Goal: Task Accomplishment & Management: Manage account settings

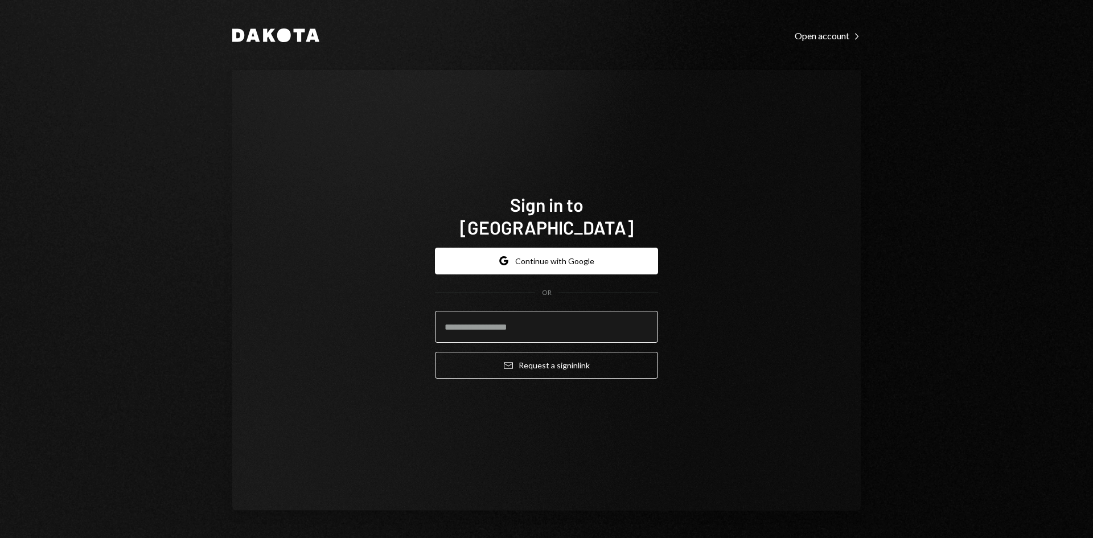
click at [564, 311] on input "email" at bounding box center [546, 327] width 223 height 32
click at [0, 537] on com-1password-button at bounding box center [0, 538] width 0 height 0
click at [520, 320] on input "email" at bounding box center [546, 327] width 223 height 32
type input "**********"
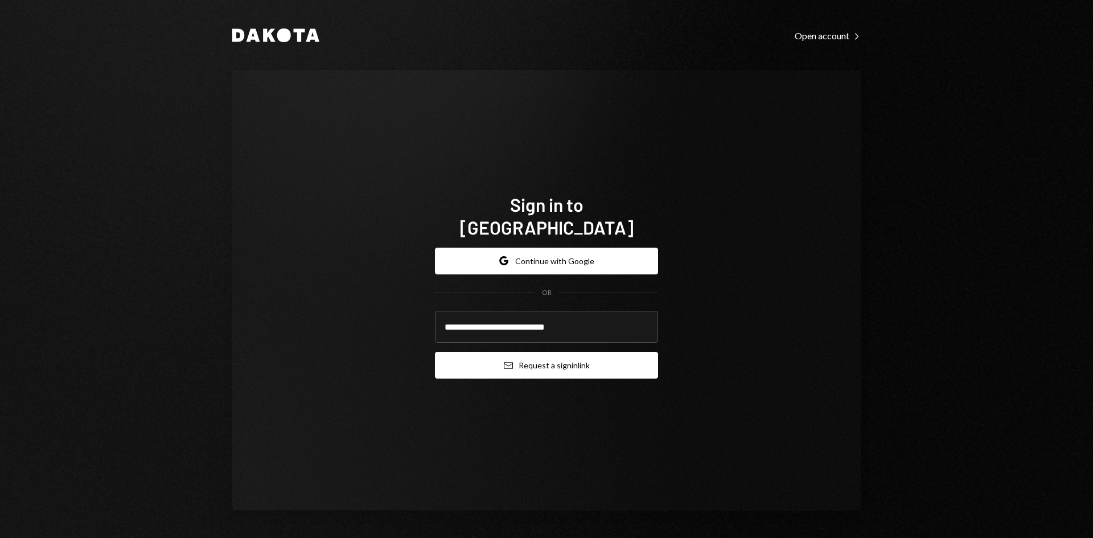
click at [563, 356] on button "Email Request a sign in link" at bounding box center [546, 365] width 223 height 27
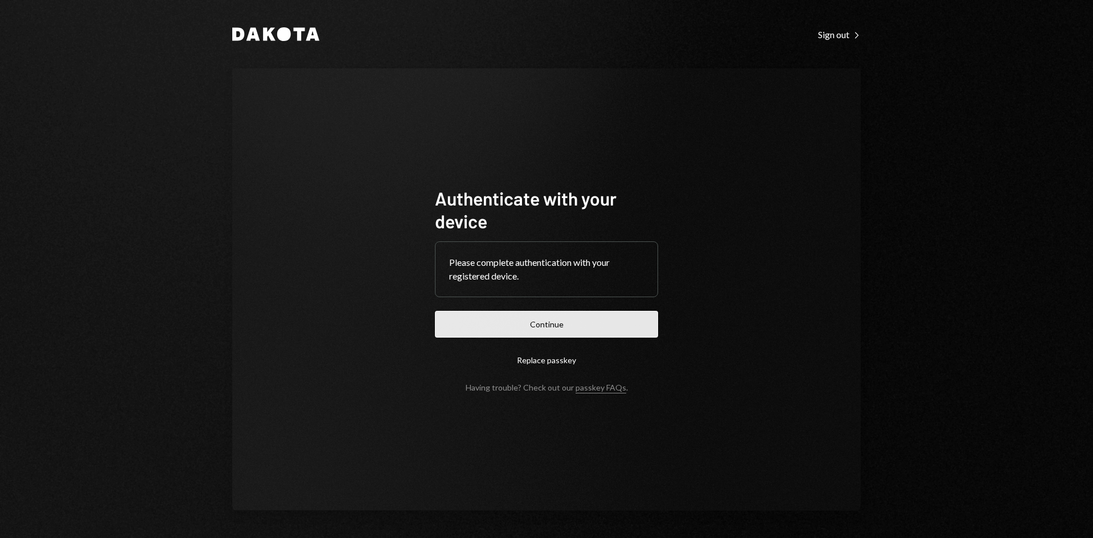
click at [616, 315] on button "Continue" at bounding box center [546, 324] width 223 height 27
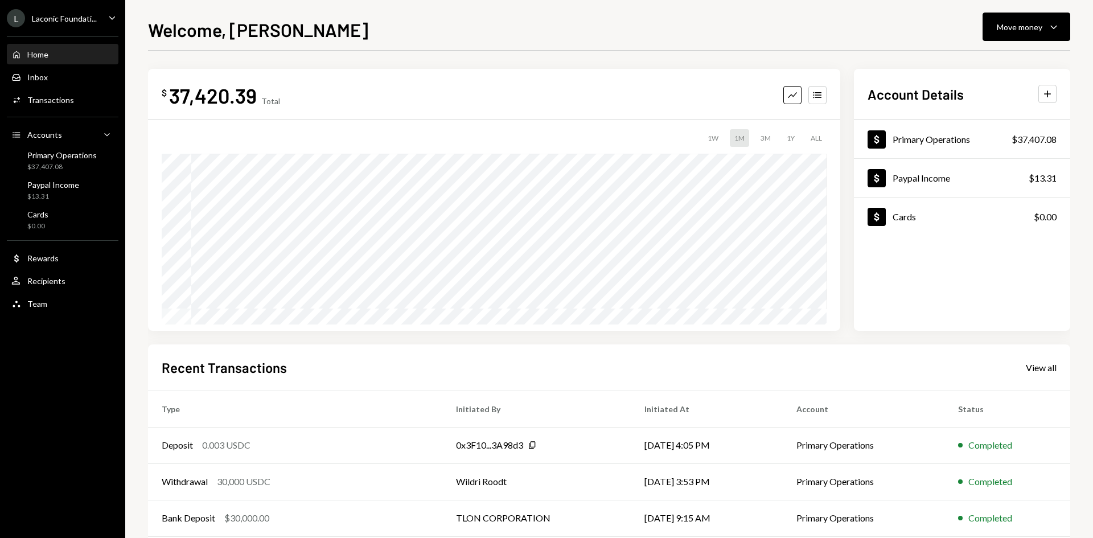
click at [109, 20] on icon "Caret Down" at bounding box center [112, 17] width 13 height 13
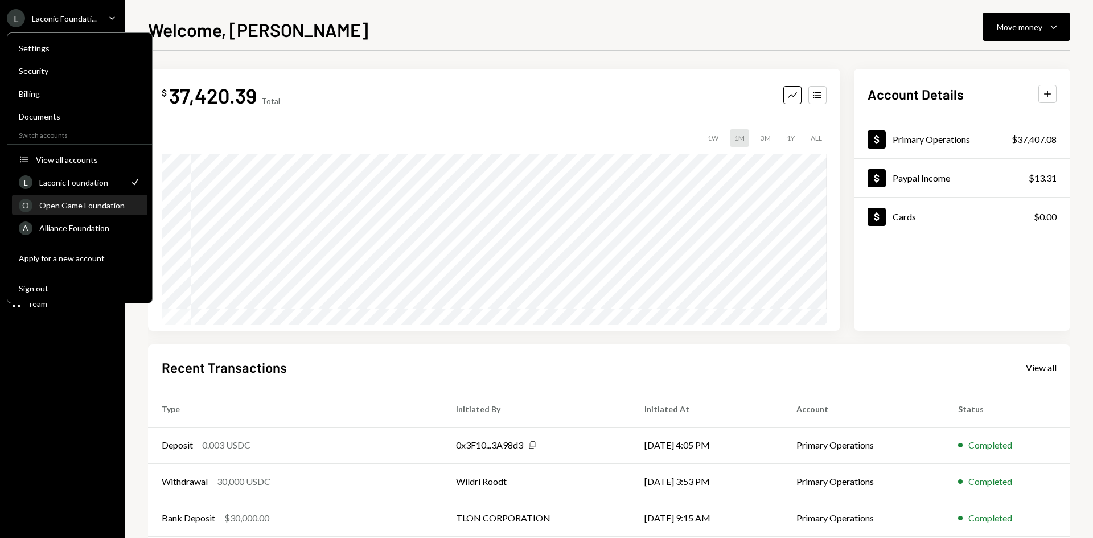
click at [102, 201] on div "Open Game Foundation" at bounding box center [89, 205] width 101 height 10
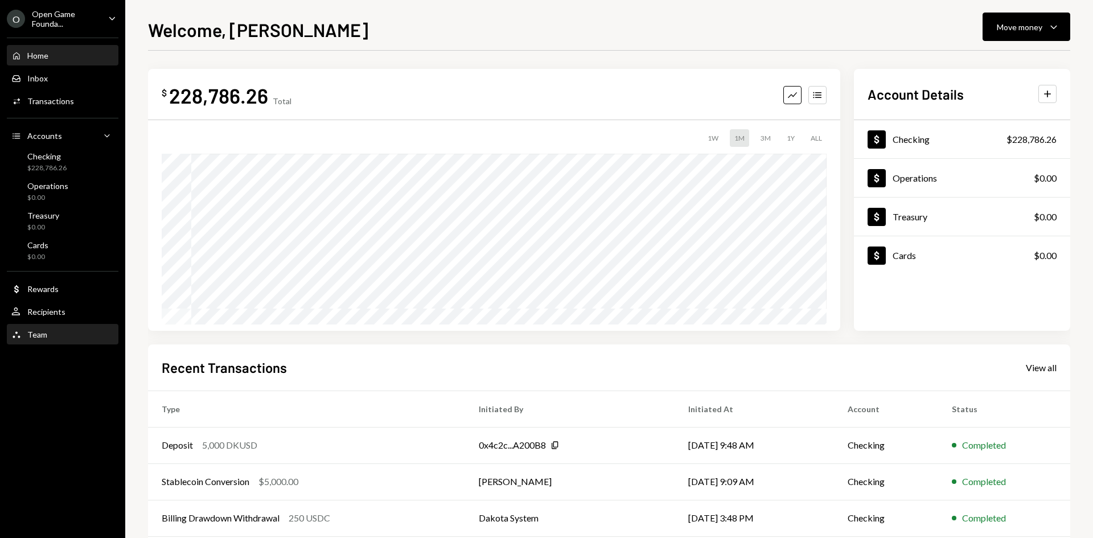
click at [44, 335] on div "Team" at bounding box center [37, 335] width 20 height 10
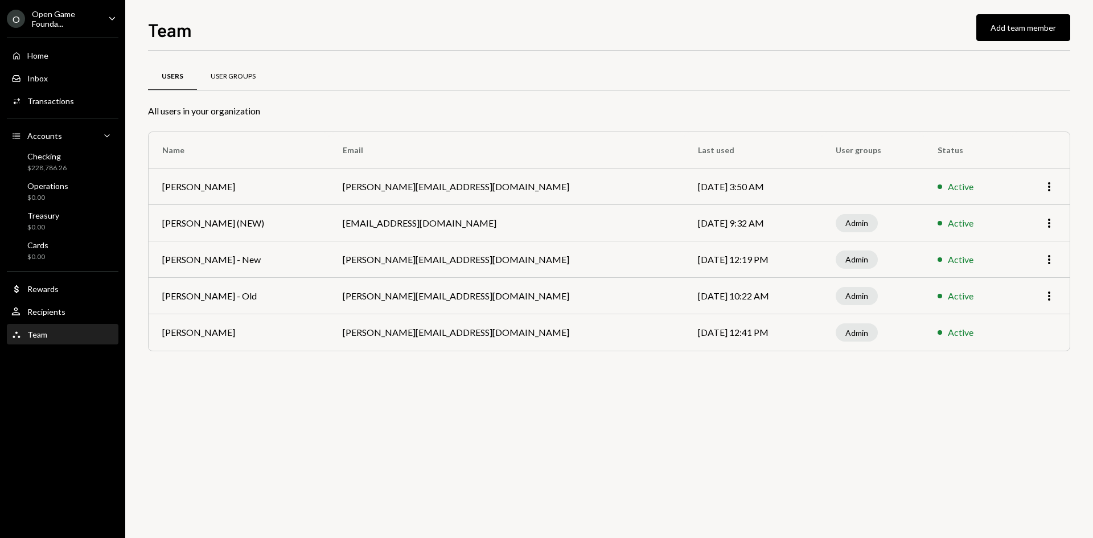
click at [233, 75] on div "User Groups" at bounding box center [233, 77] width 45 height 10
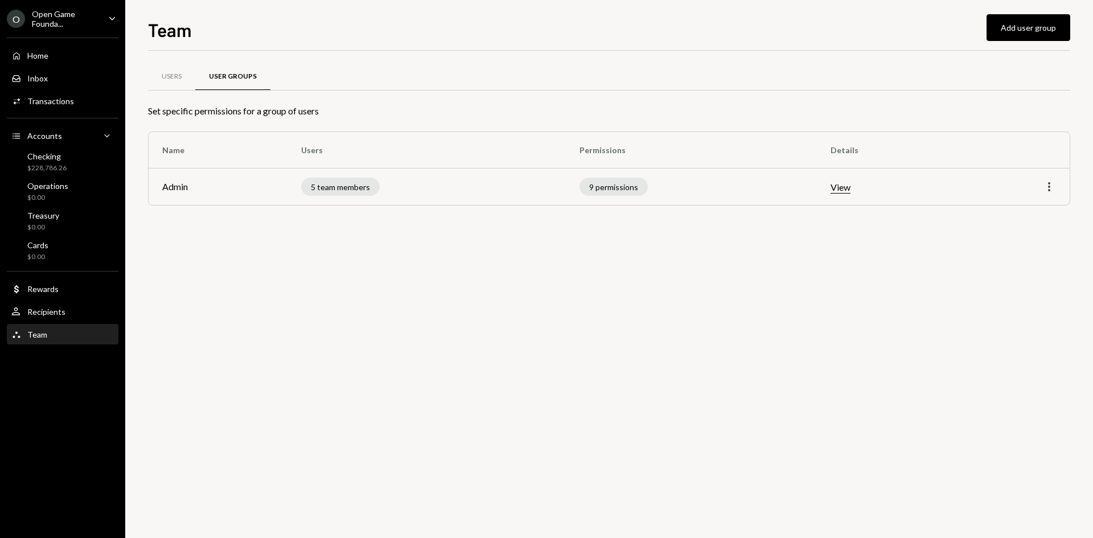
click at [1046, 190] on icon "More" at bounding box center [1049, 187] width 14 height 14
click at [1019, 217] on div "Edit" at bounding box center [1022, 211] width 57 height 20
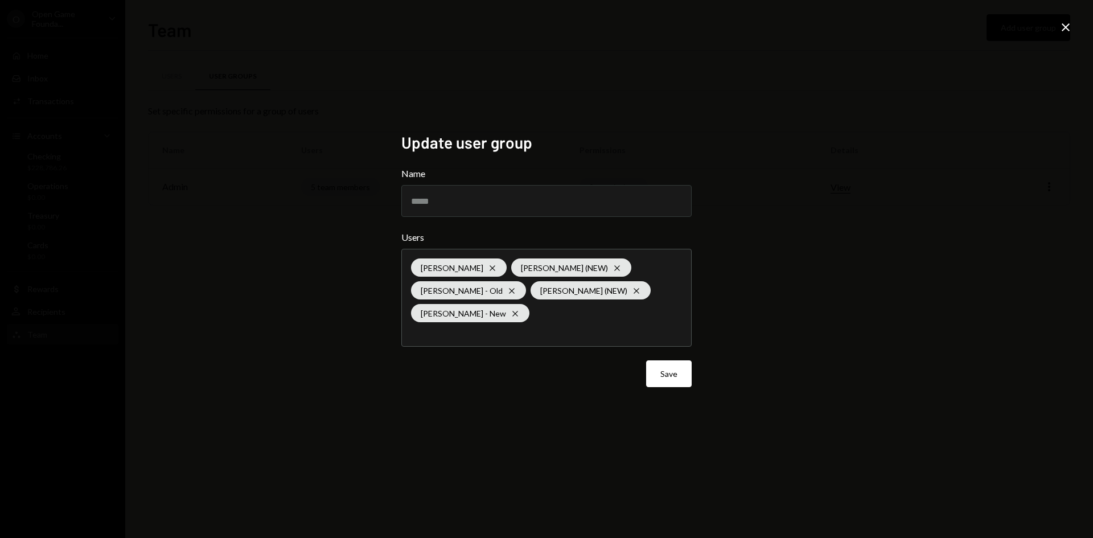
click at [794, 249] on div "Update user group Name ***** Users Timothy Bracke Cross Leith Shankland (NEW) C…" at bounding box center [546, 269] width 1093 height 538
click at [1062, 26] on icon "Close" at bounding box center [1066, 27] width 14 height 14
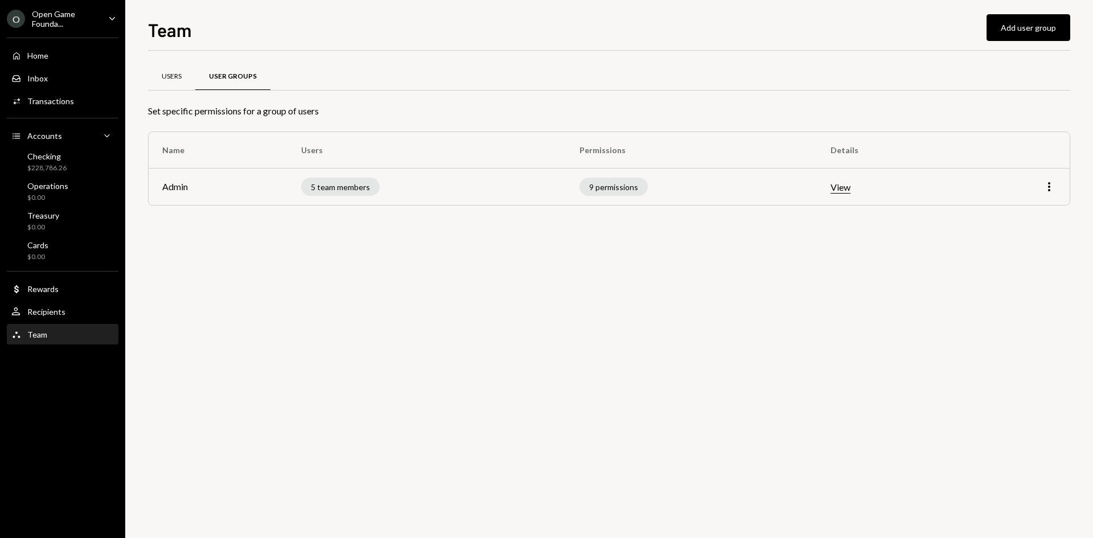
click at [176, 72] on div "Users" at bounding box center [172, 77] width 20 height 10
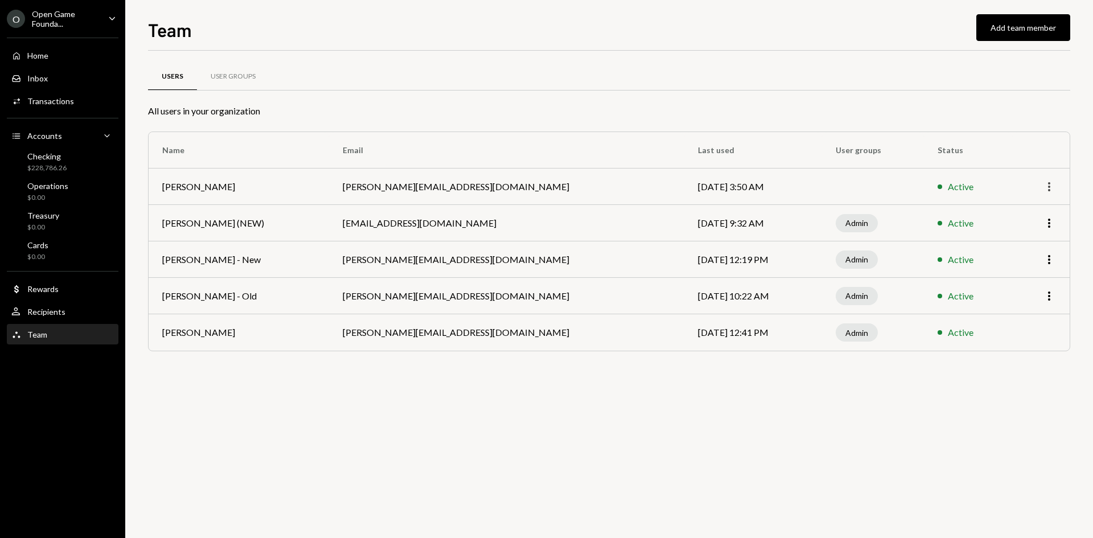
click at [1048, 189] on icon "More" at bounding box center [1049, 187] width 14 height 14
click at [1011, 233] on div "Remove" at bounding box center [1022, 231] width 57 height 20
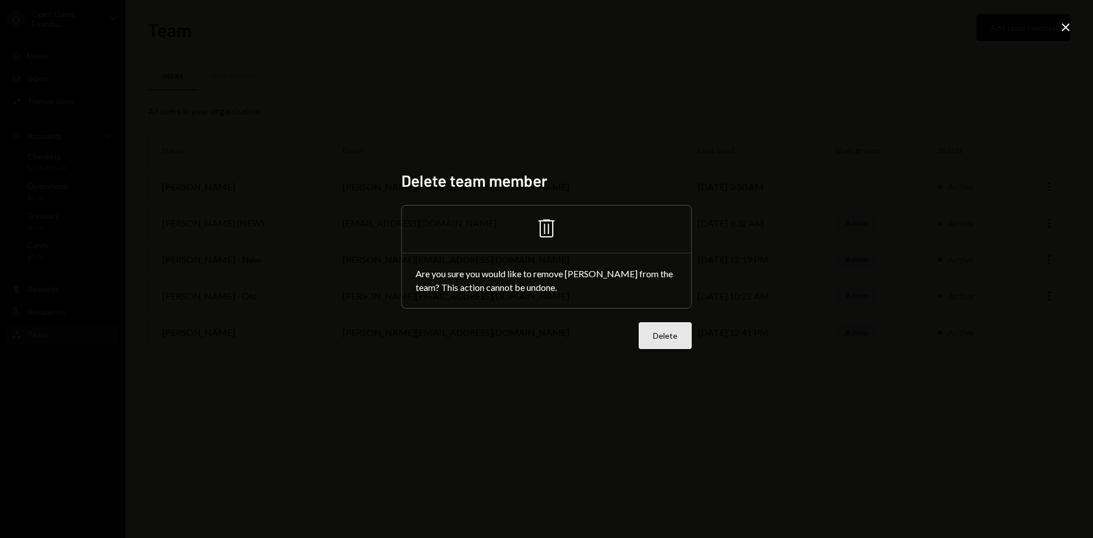
click at [669, 336] on button "Delete" at bounding box center [665, 335] width 53 height 27
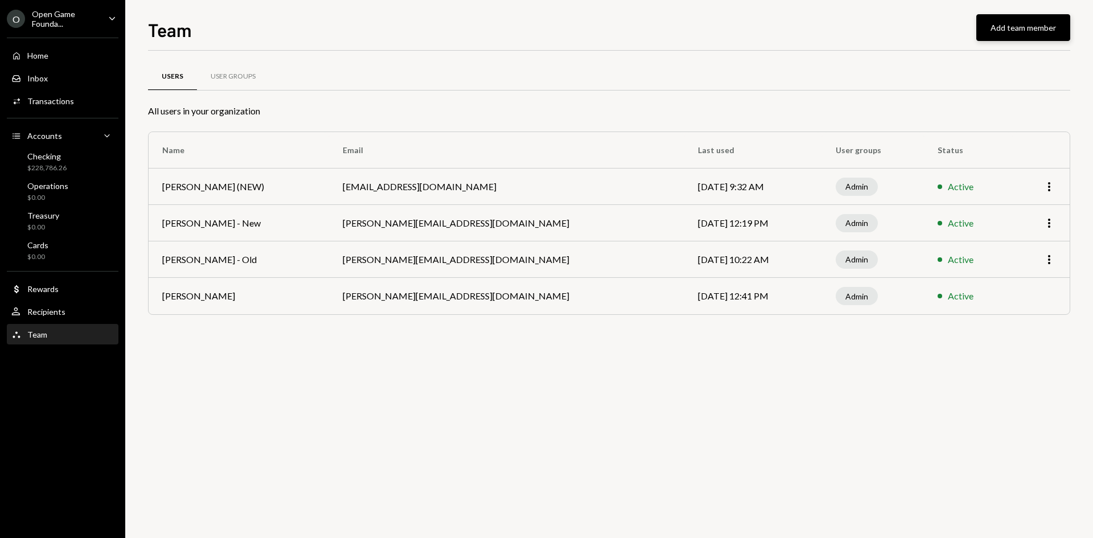
click at [1017, 28] on button "Add team member" at bounding box center [1023, 27] width 94 height 27
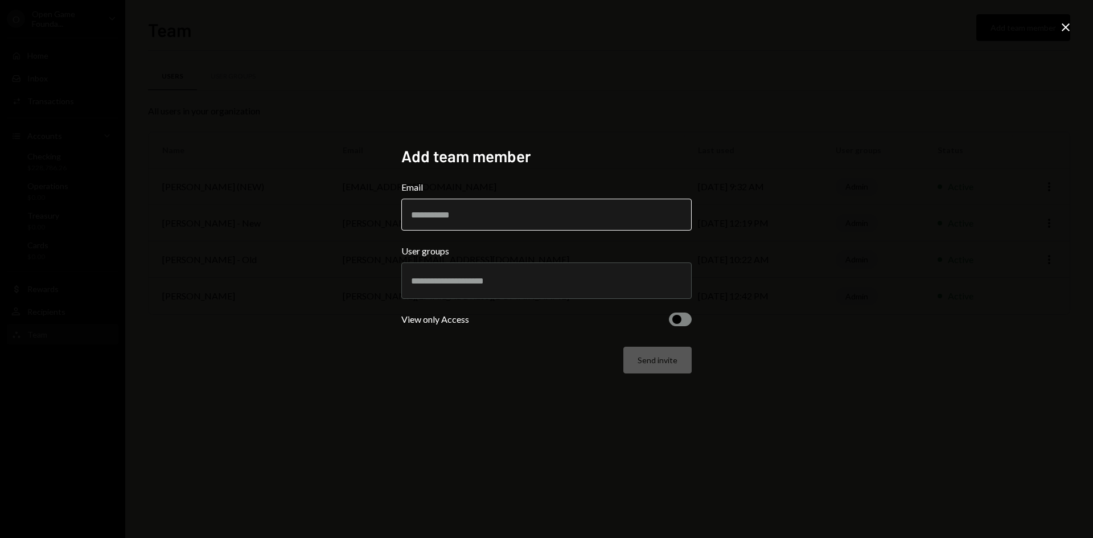
click at [438, 221] on input "Email" at bounding box center [546, 215] width 290 height 32
paste input "**********"
type input "**********"
click at [865, 168] on div "**********" at bounding box center [546, 269] width 1093 height 538
click at [549, 285] on input "text" at bounding box center [546, 280] width 271 height 10
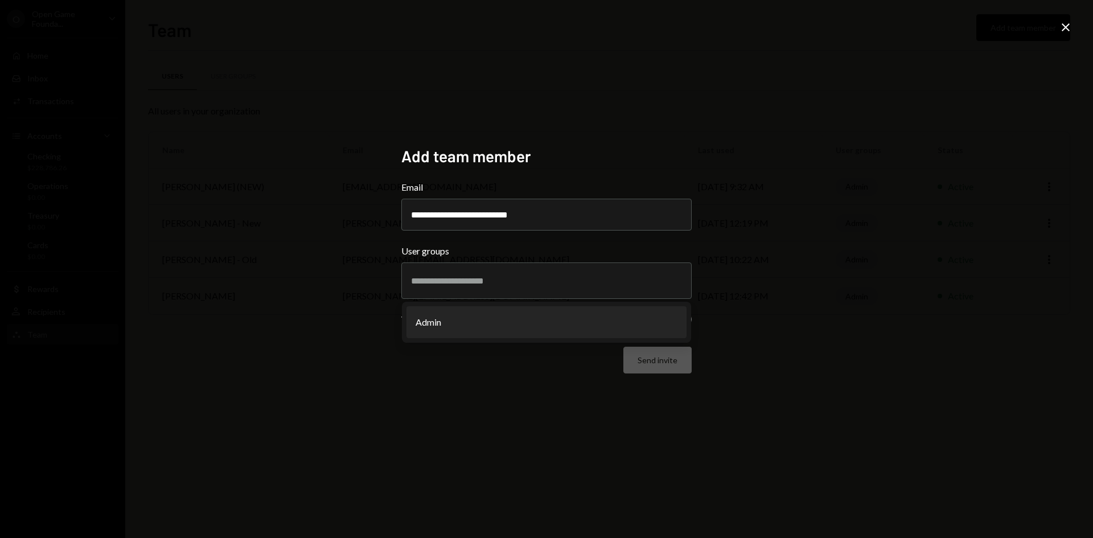
click at [764, 240] on div "**********" at bounding box center [546, 269] width 1093 height 538
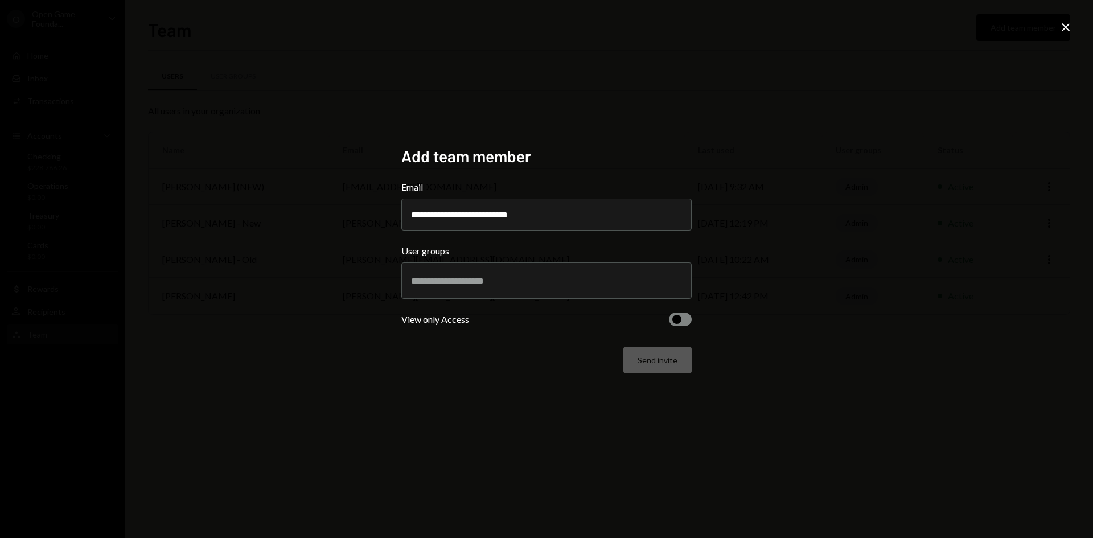
click at [551, 274] on div at bounding box center [546, 280] width 271 height 28
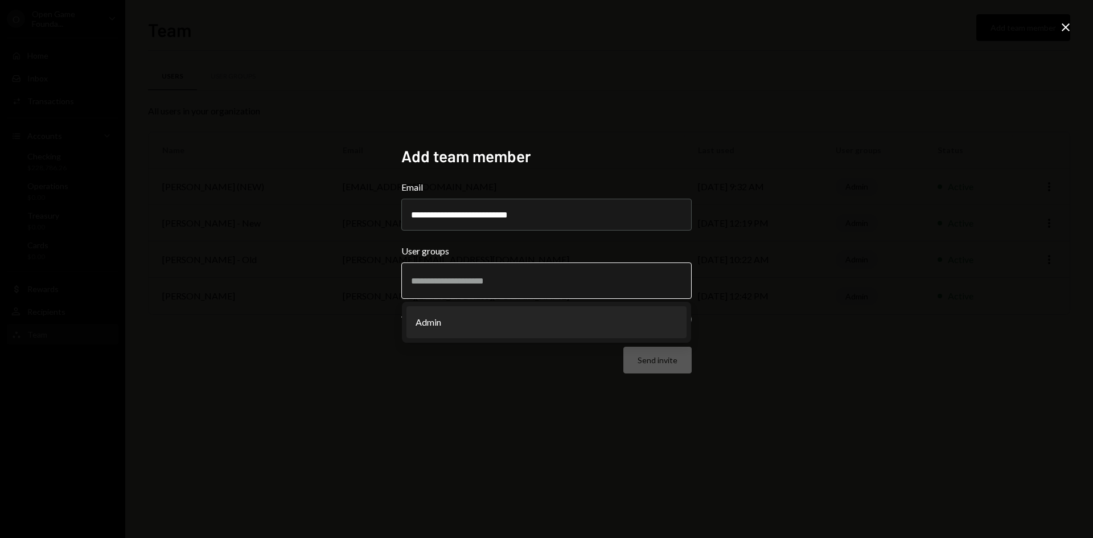
click at [507, 322] on li "Admin" at bounding box center [546, 322] width 280 height 32
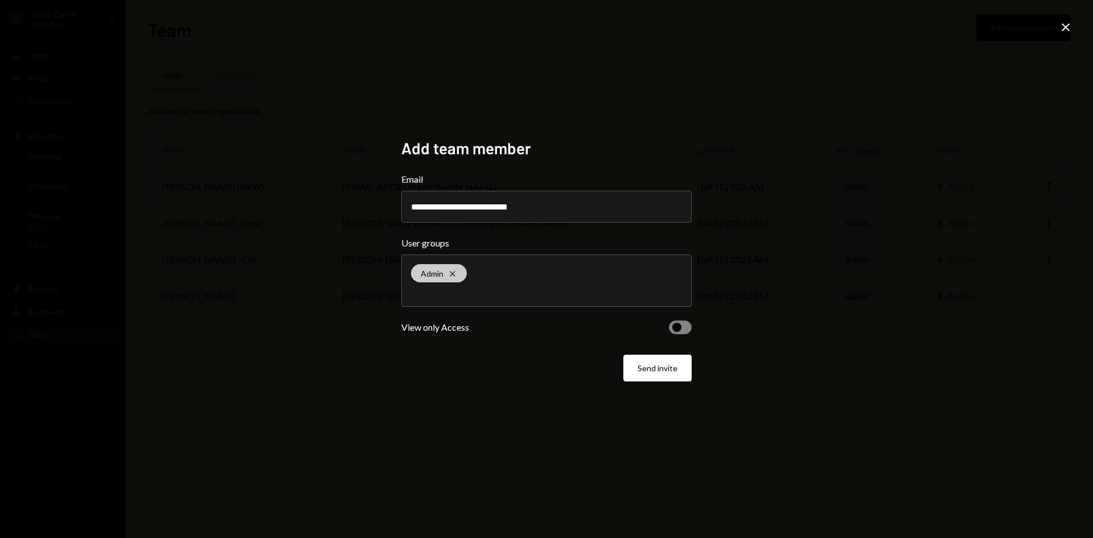
click at [452, 272] on icon at bounding box center [452, 273] width 5 height 5
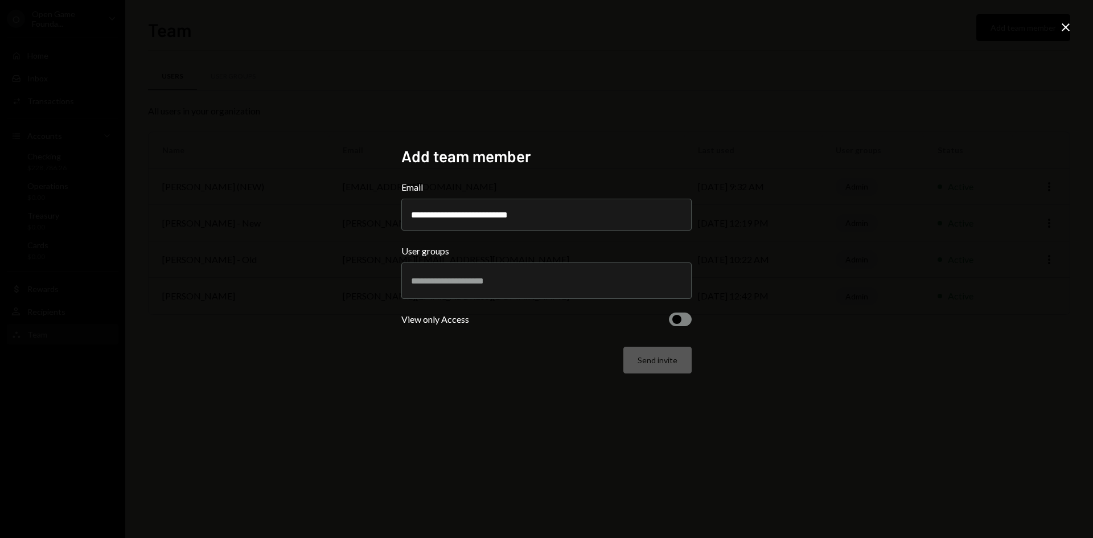
drag, startPoint x: 842, startPoint y: 312, endPoint x: 833, endPoint y: 312, distance: 9.1
click at [840, 312] on div "**********" at bounding box center [546, 269] width 1093 height 538
click at [692, 320] on div "**********" at bounding box center [547, 269] width 318 height 273
click at [688, 319] on button "button" at bounding box center [680, 319] width 23 height 14
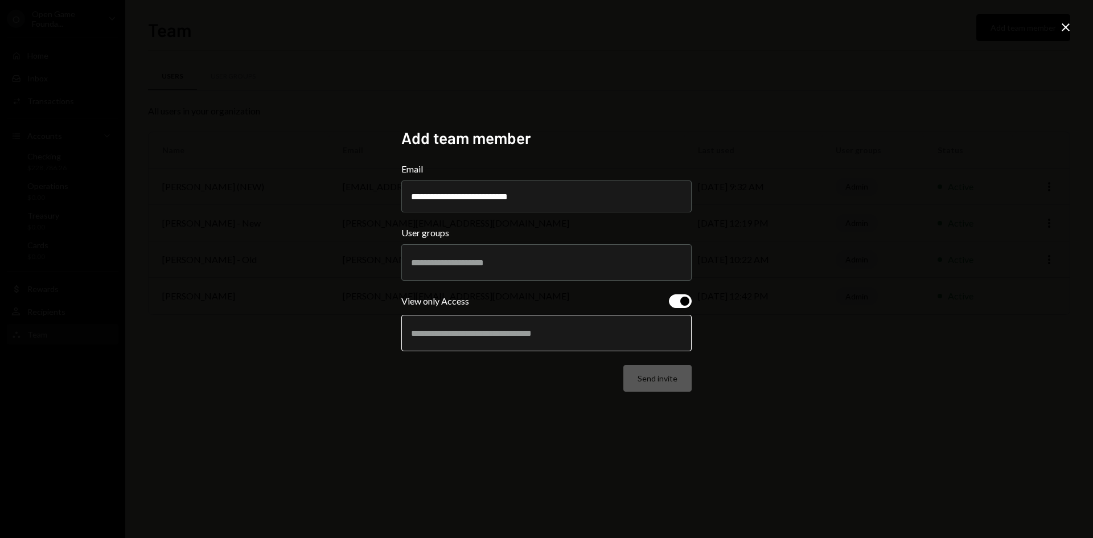
click at [550, 336] on input "text" at bounding box center [546, 333] width 271 height 10
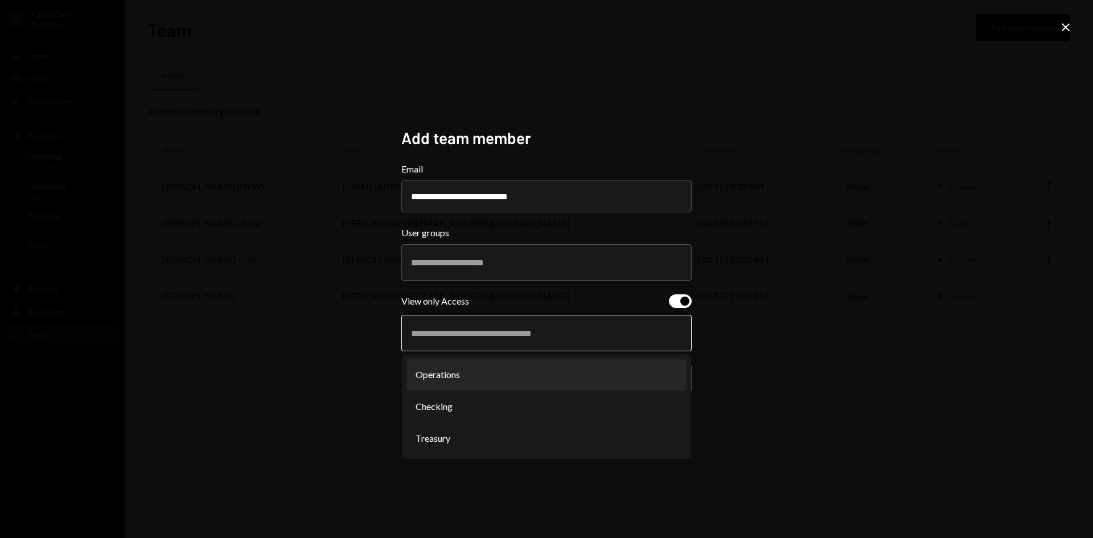
click at [478, 379] on li "Operations" at bounding box center [546, 375] width 280 height 32
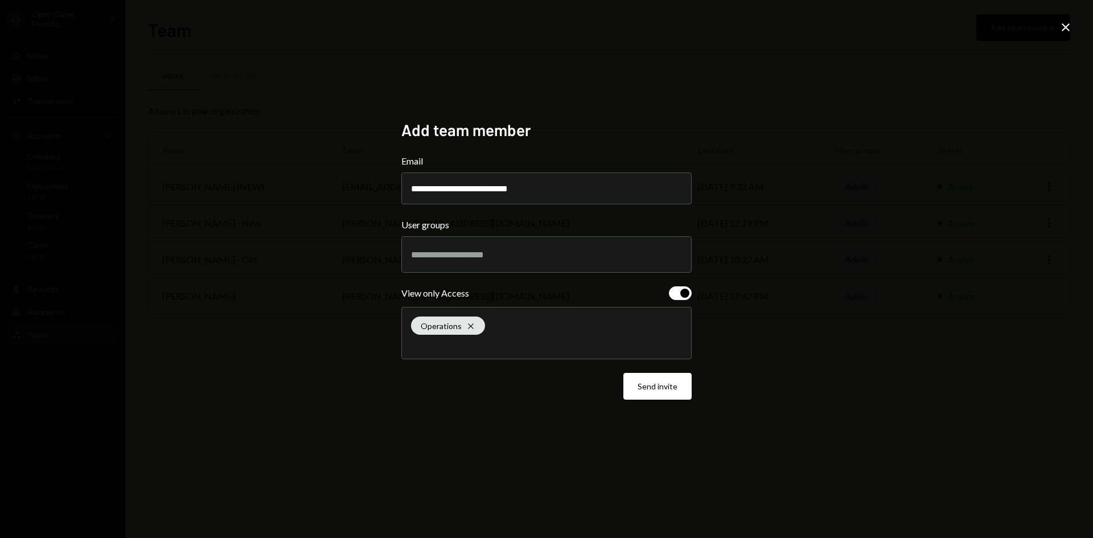
click at [504, 336] on div "Operations Cross" at bounding box center [546, 332] width 271 height 51
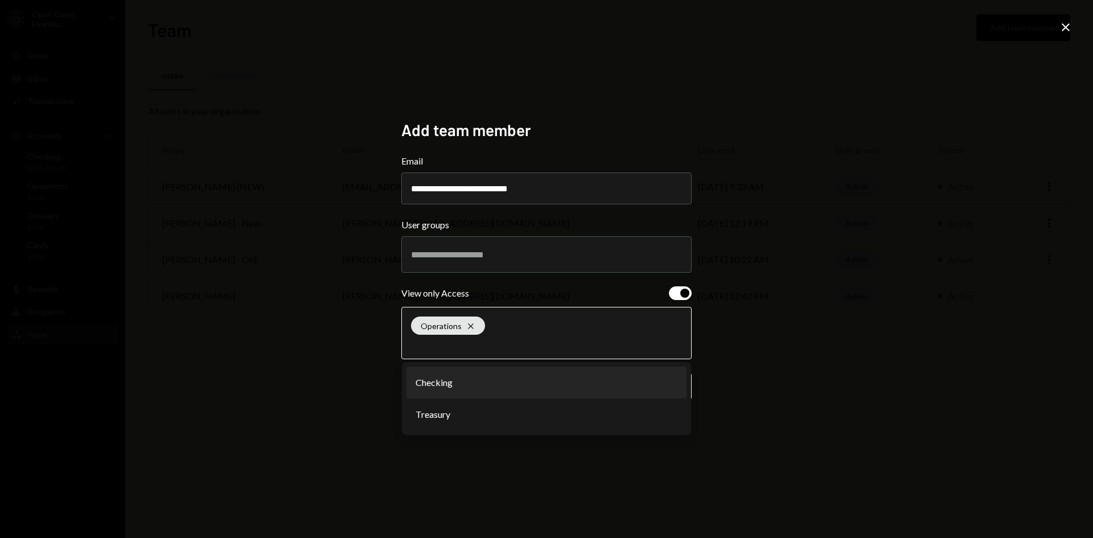
click at [475, 384] on li "Checking" at bounding box center [546, 383] width 280 height 32
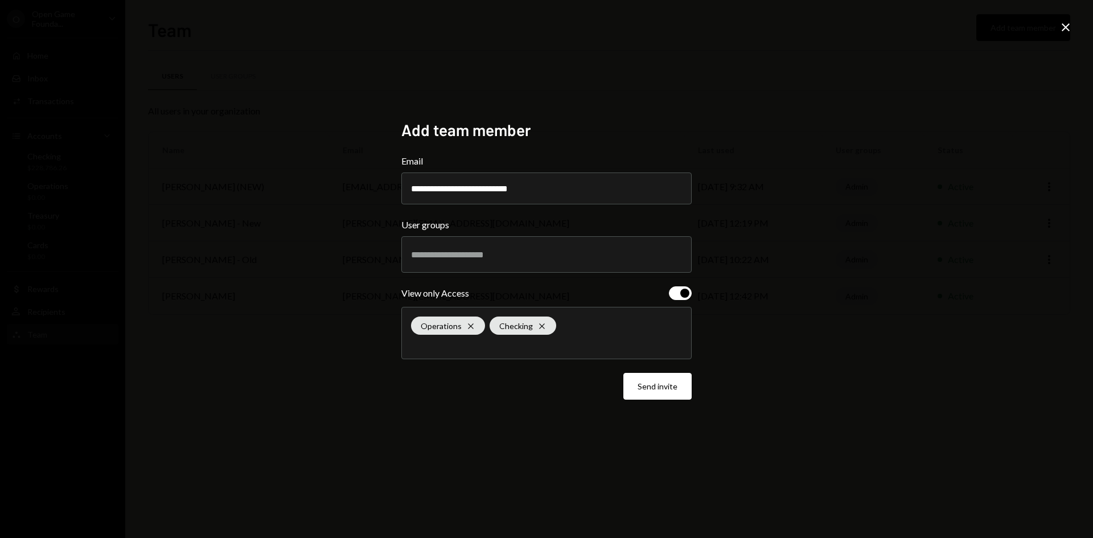
click at [521, 351] on div "Operations Cross Checking Cross" at bounding box center [546, 332] width 271 height 51
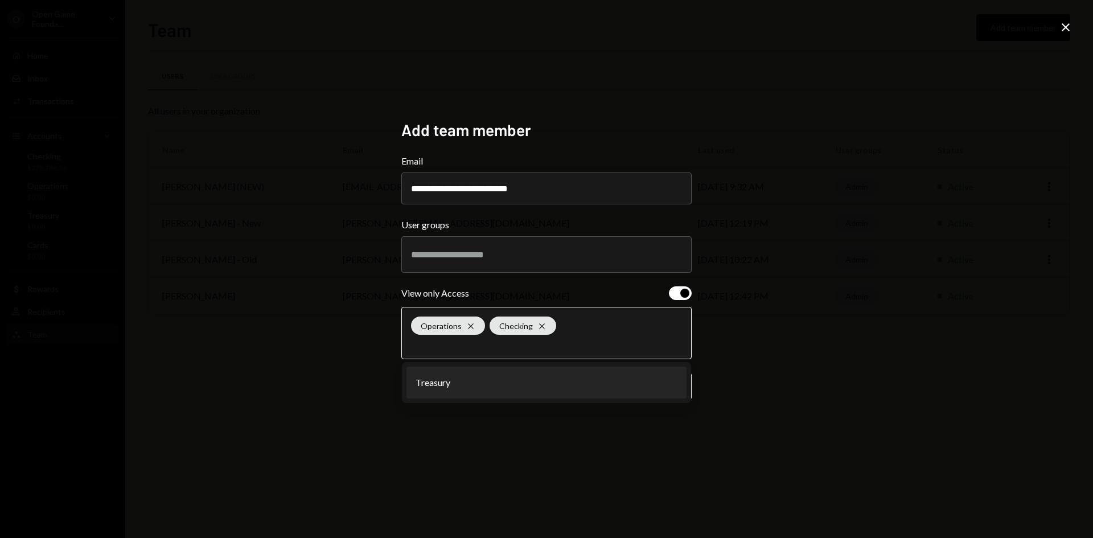
click at [494, 387] on li "Treasury" at bounding box center [546, 383] width 280 height 32
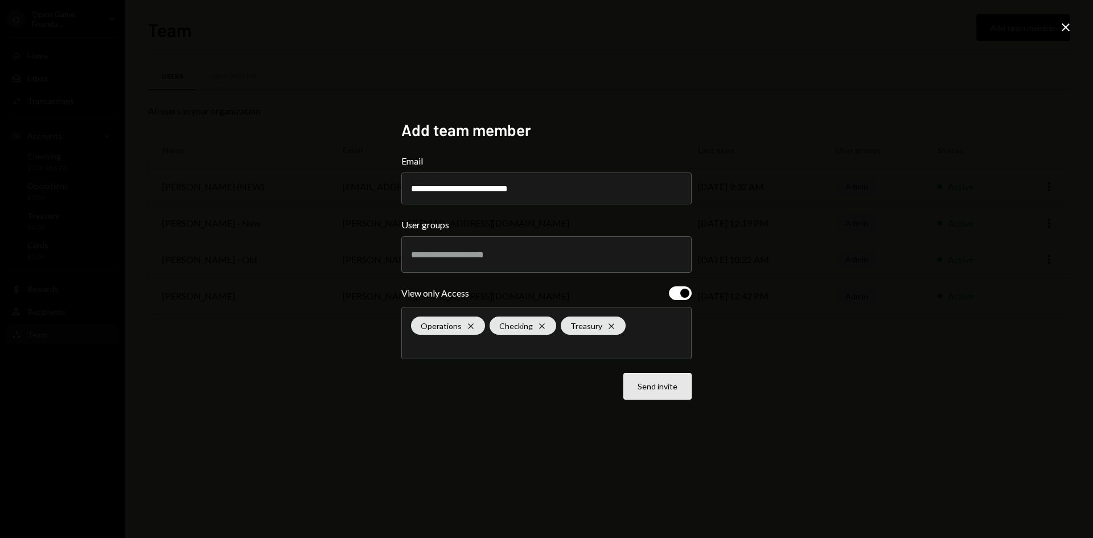
click at [669, 388] on button "Send invite" at bounding box center [657, 386] width 68 height 27
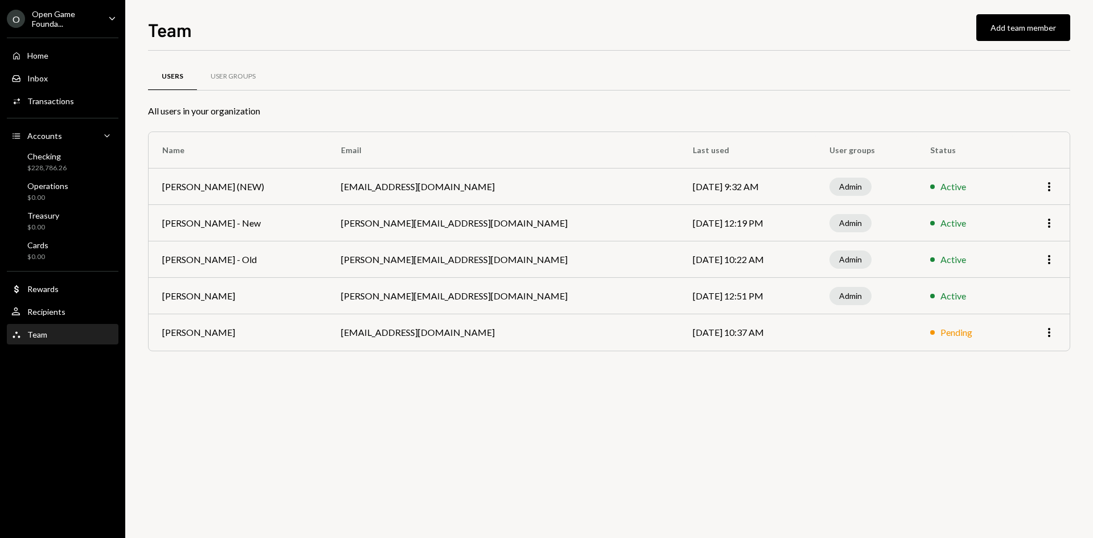
click at [108, 15] on icon "Caret Down" at bounding box center [112, 18] width 13 height 13
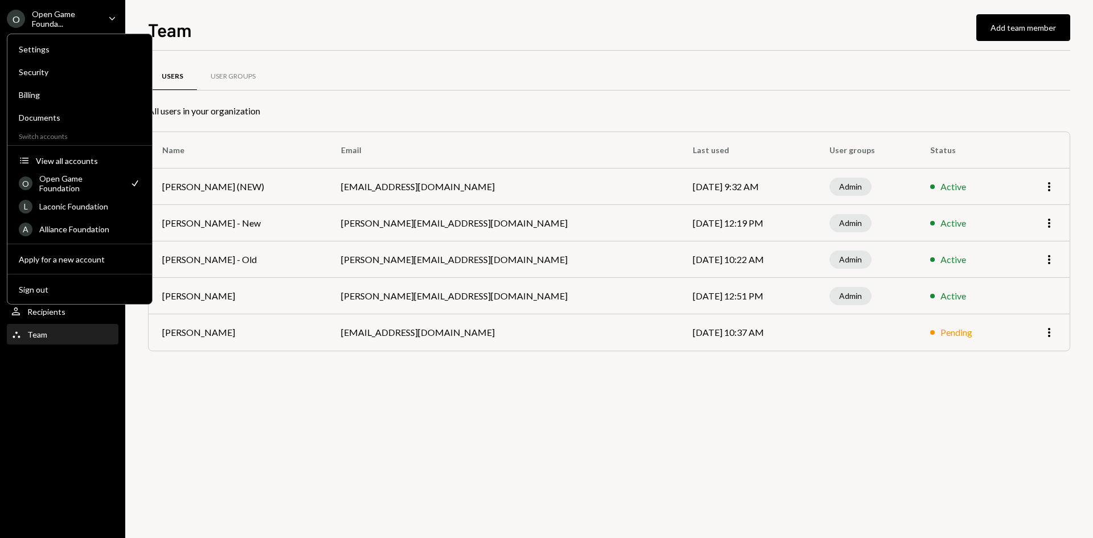
click at [261, 467] on div "Users User Groups All users in your organization Name Email Last used User grou…" at bounding box center [609, 294] width 922 height 487
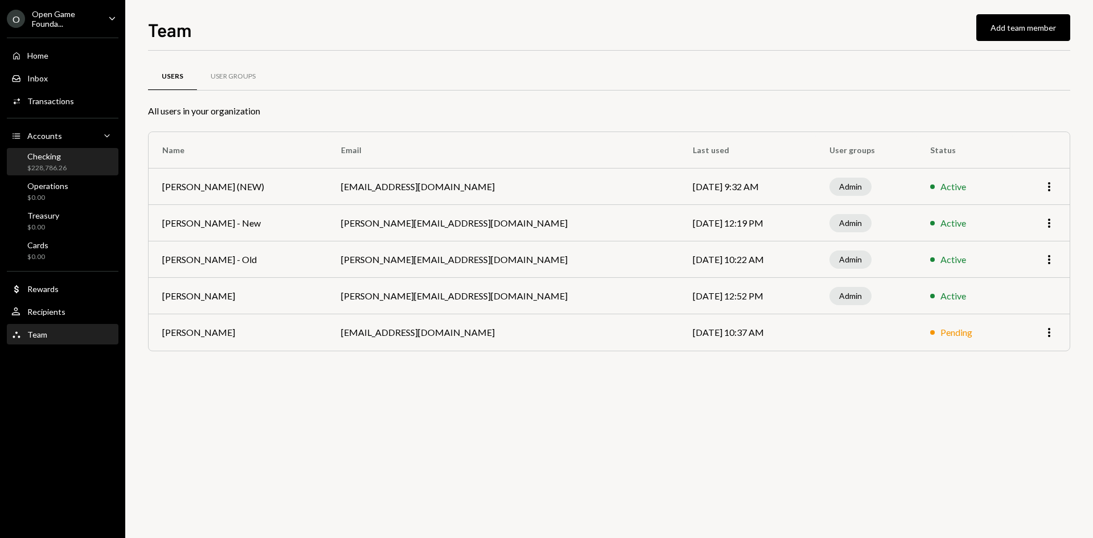
click at [67, 163] on div "Checking $228,786.26" at bounding box center [62, 162] width 102 height 22
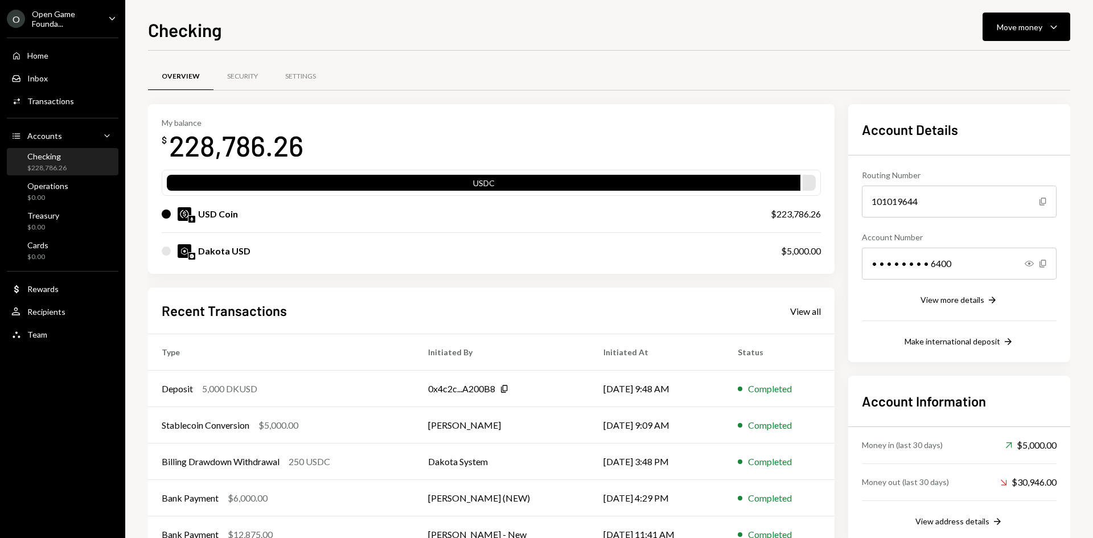
click at [88, 15] on div "Open Game Founda..." at bounding box center [65, 18] width 67 height 19
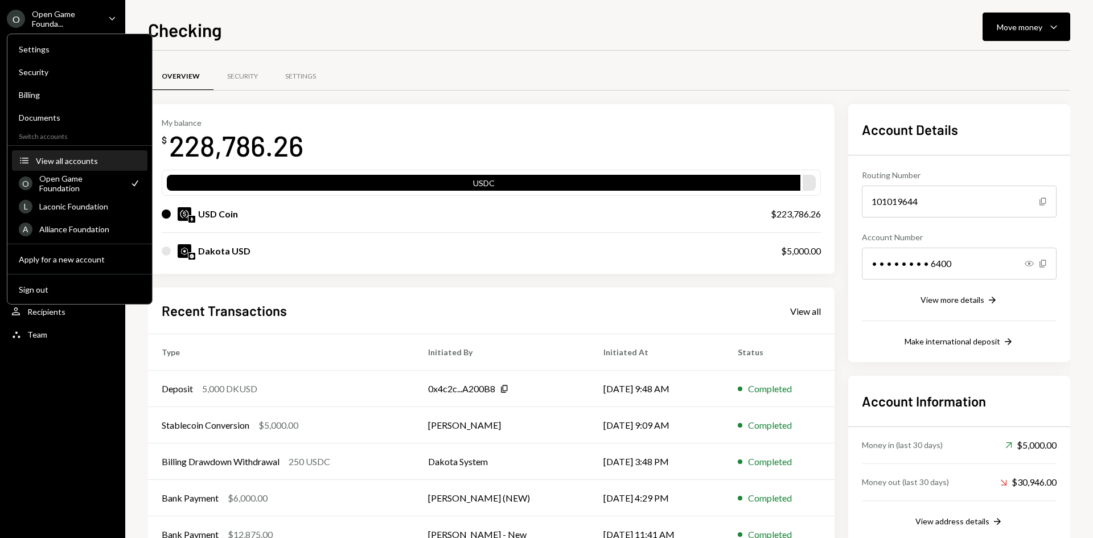
click at [83, 160] on div "View all accounts" at bounding box center [88, 161] width 105 height 10
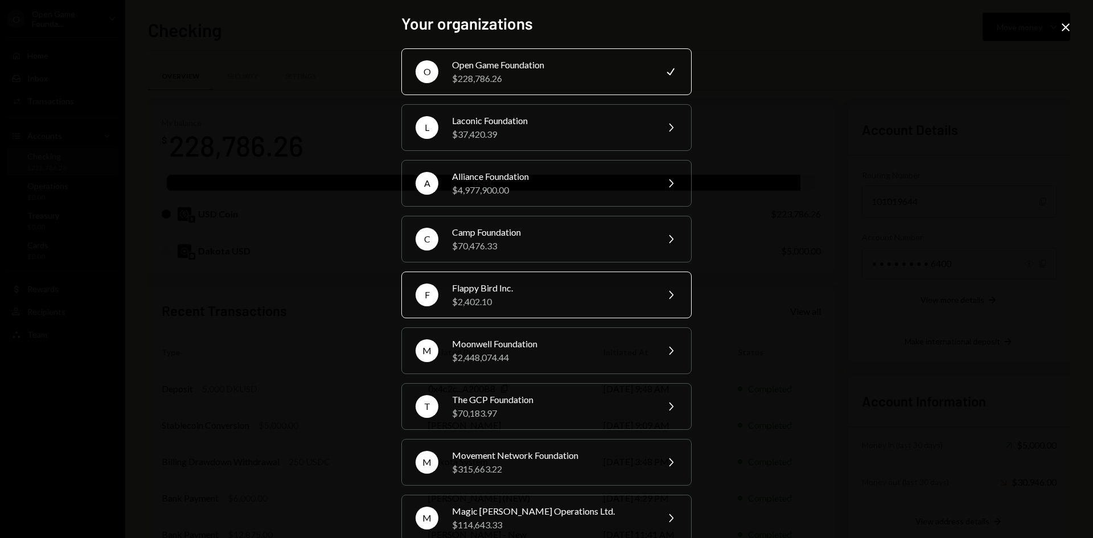
click at [546, 302] on div "$2,402.10" at bounding box center [551, 302] width 198 height 14
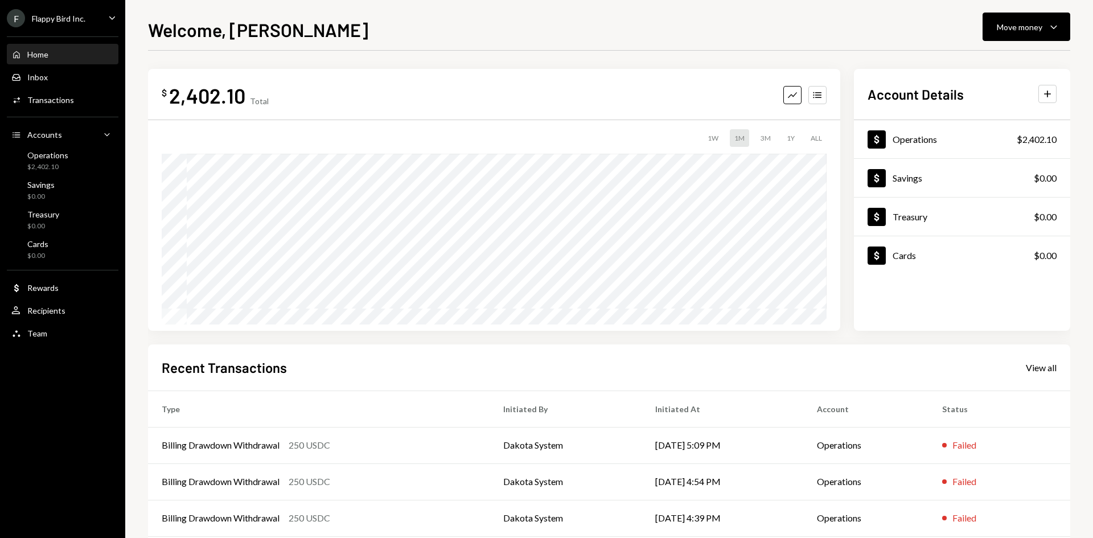
click at [113, 25] on div "Caret Down" at bounding box center [112, 18] width 13 height 14
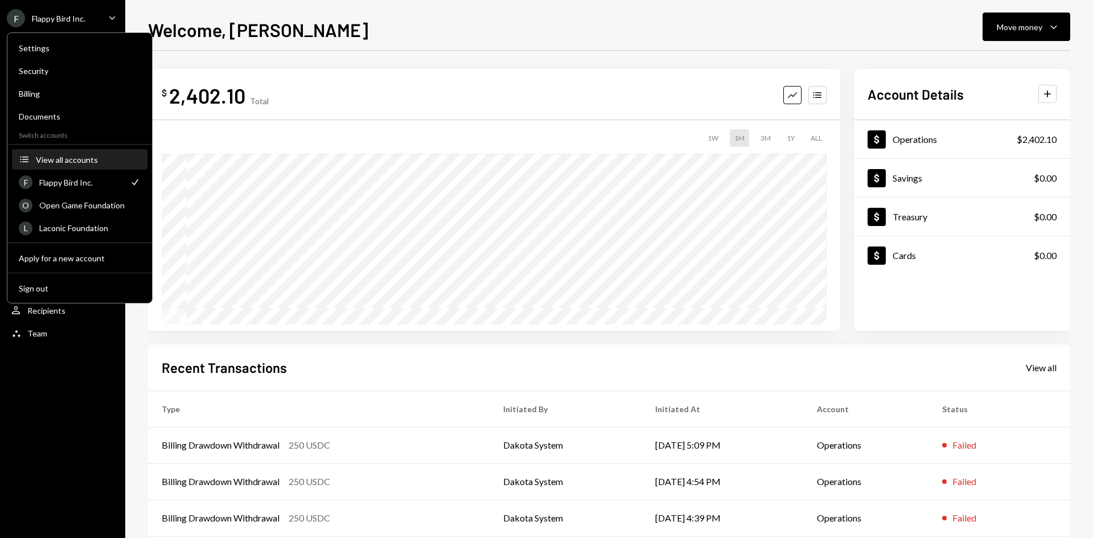
click at [88, 161] on div "View all accounts" at bounding box center [88, 160] width 105 height 10
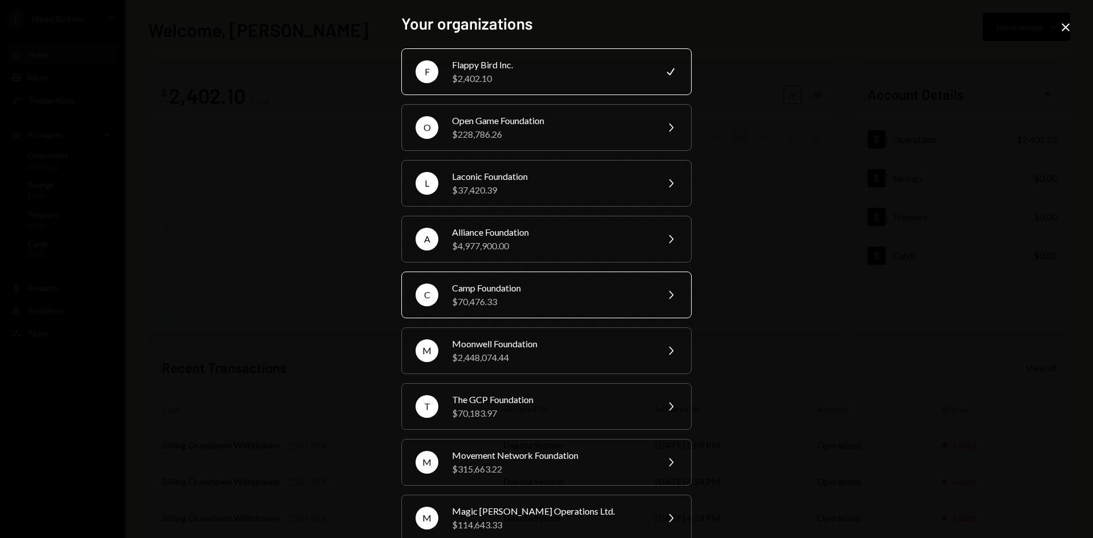
click at [595, 304] on div "$70,476.33" at bounding box center [551, 302] width 198 height 14
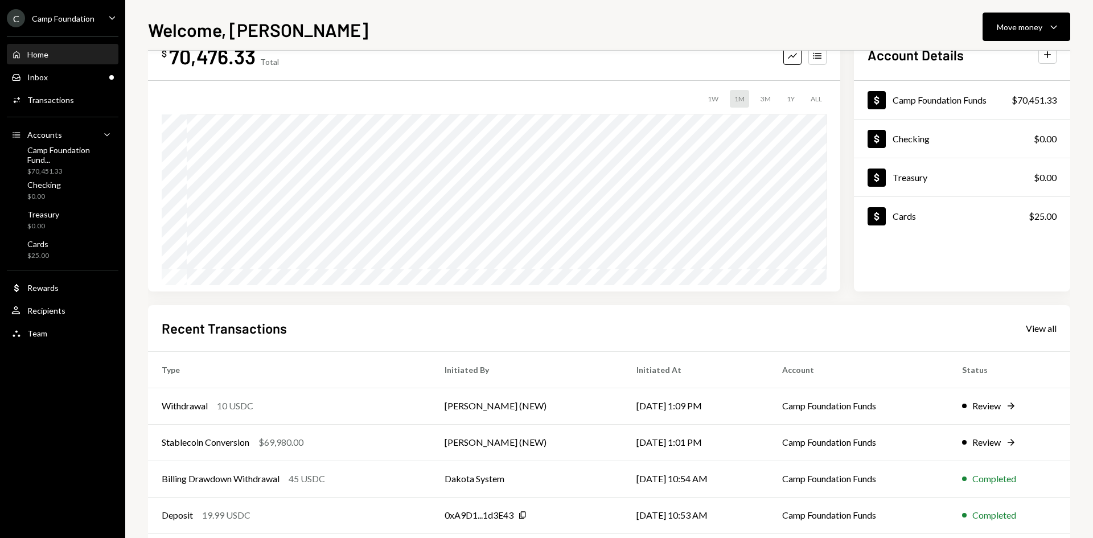
scroll to position [57, 0]
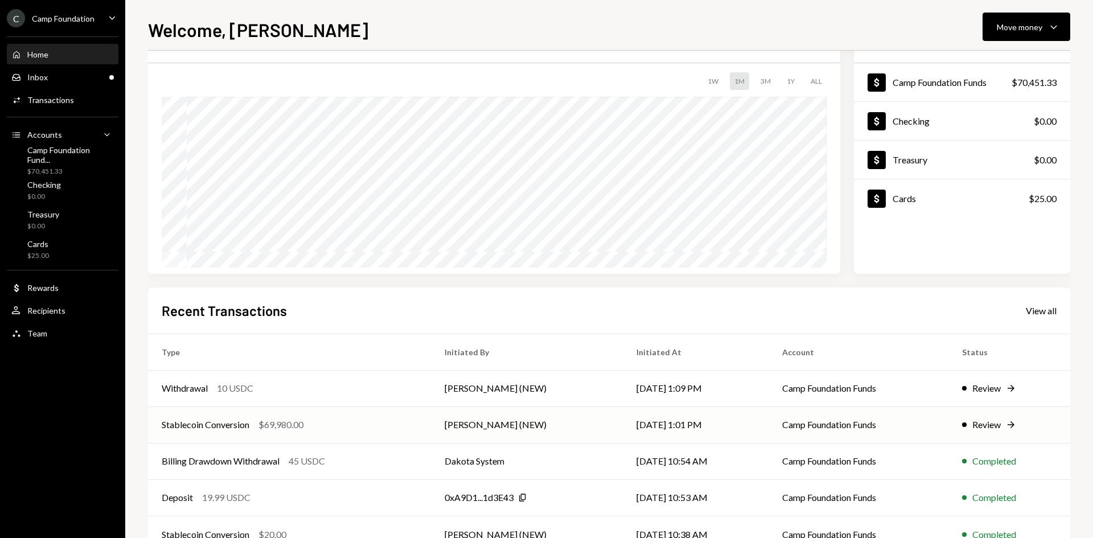
click at [209, 424] on div "Stablecoin Conversion" at bounding box center [206, 425] width 88 height 14
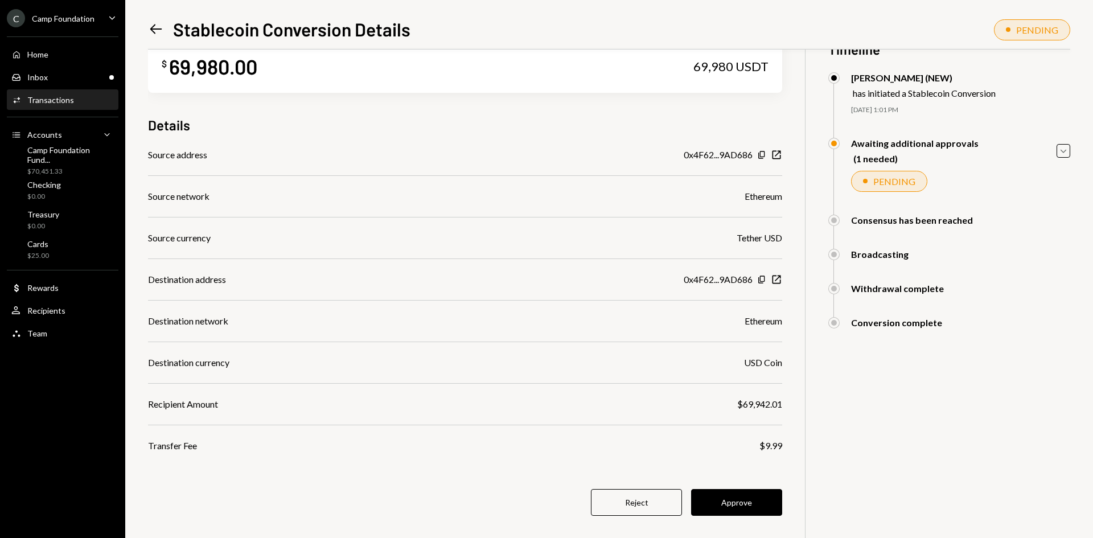
scroll to position [50, 0]
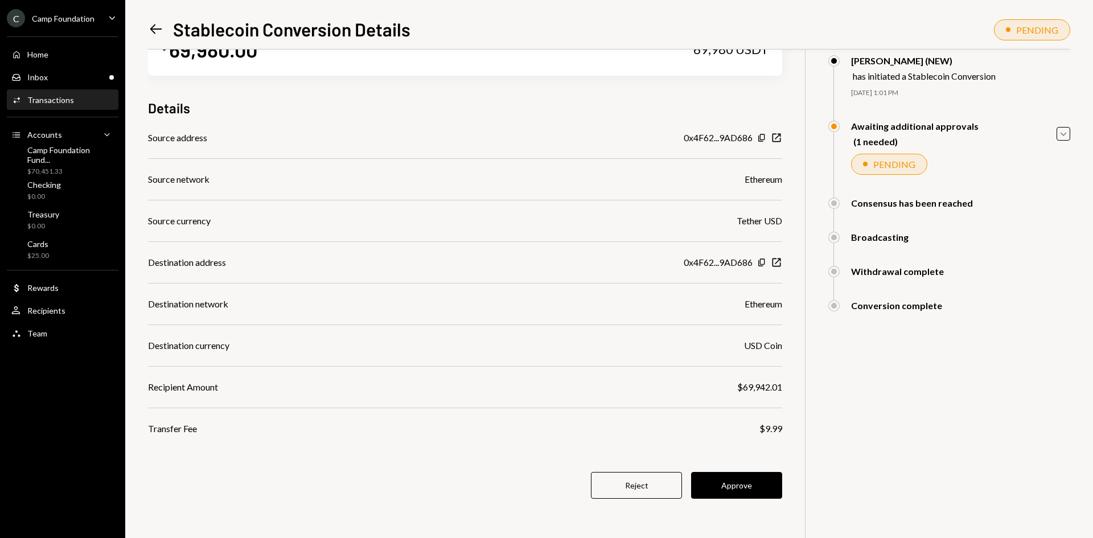
click at [739, 486] on button "Approve" at bounding box center [736, 485] width 91 height 27
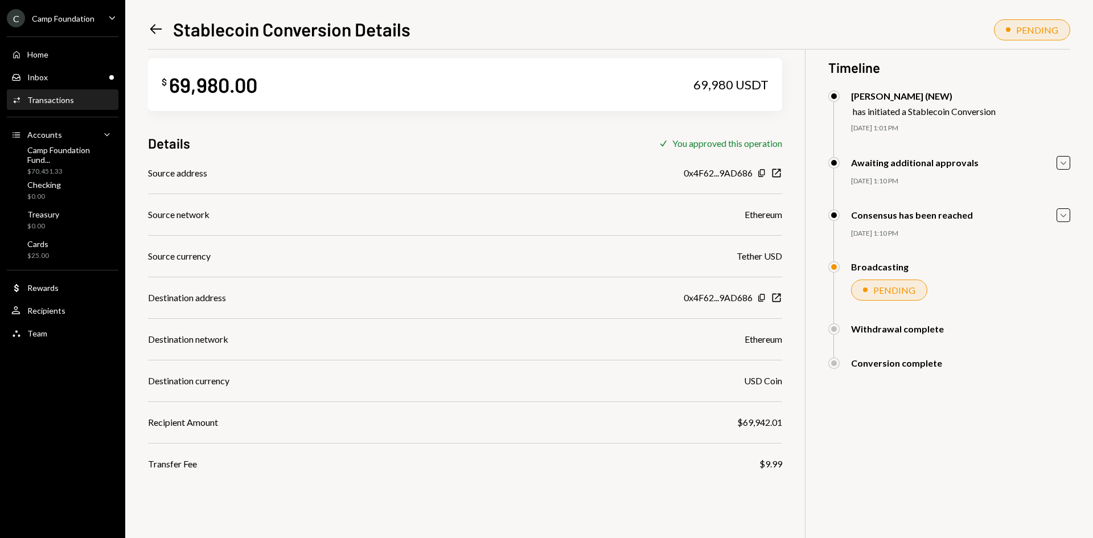
scroll to position [0, 0]
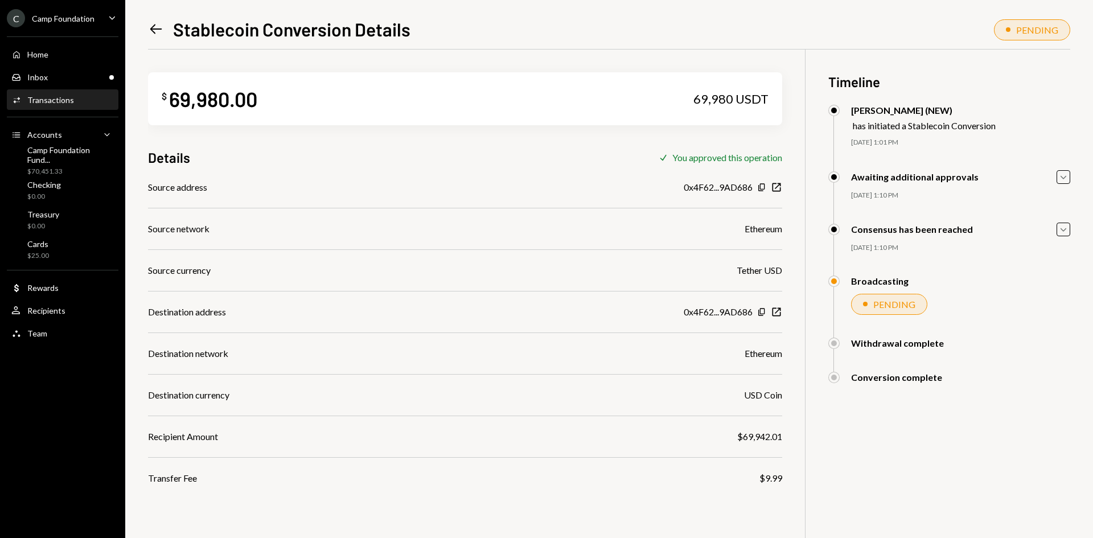
click at [155, 26] on icon "Left Arrow" at bounding box center [156, 29] width 16 height 16
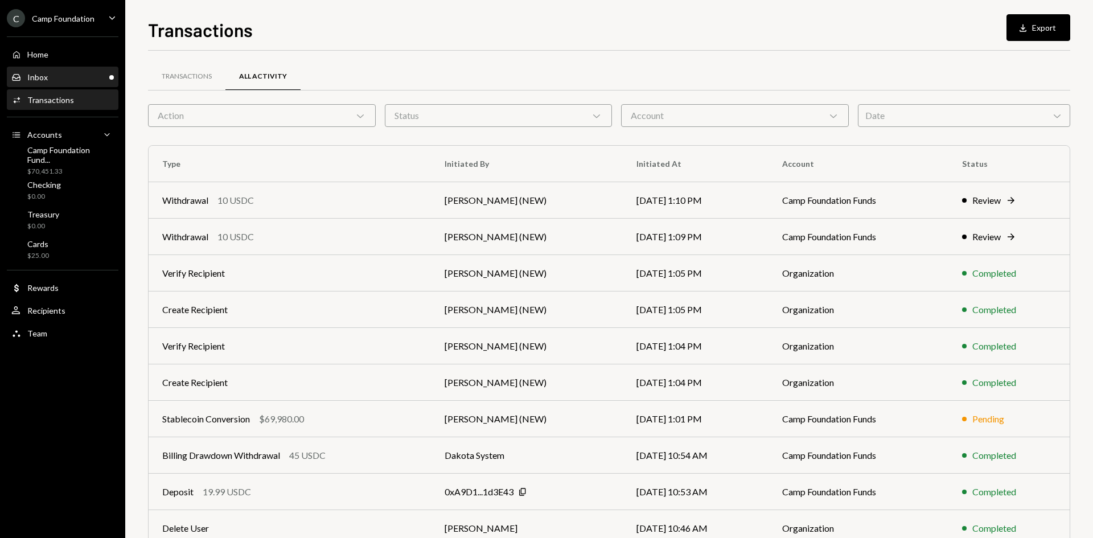
click at [51, 75] on div "Inbox Inbox" at bounding box center [62, 77] width 102 height 10
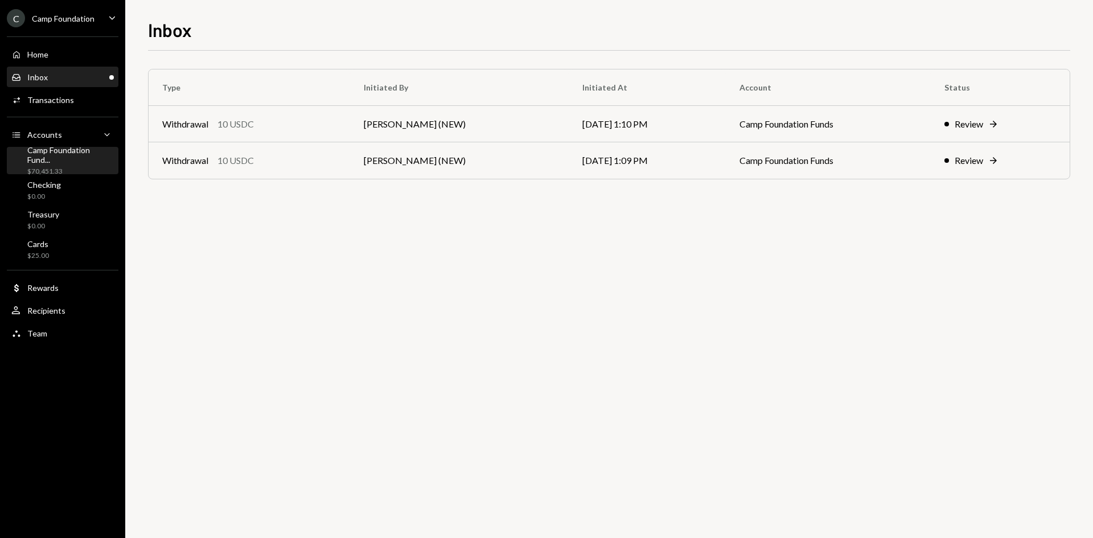
click at [73, 161] on div "Camp Foundation Fund... $70,451.33" at bounding box center [70, 160] width 87 height 31
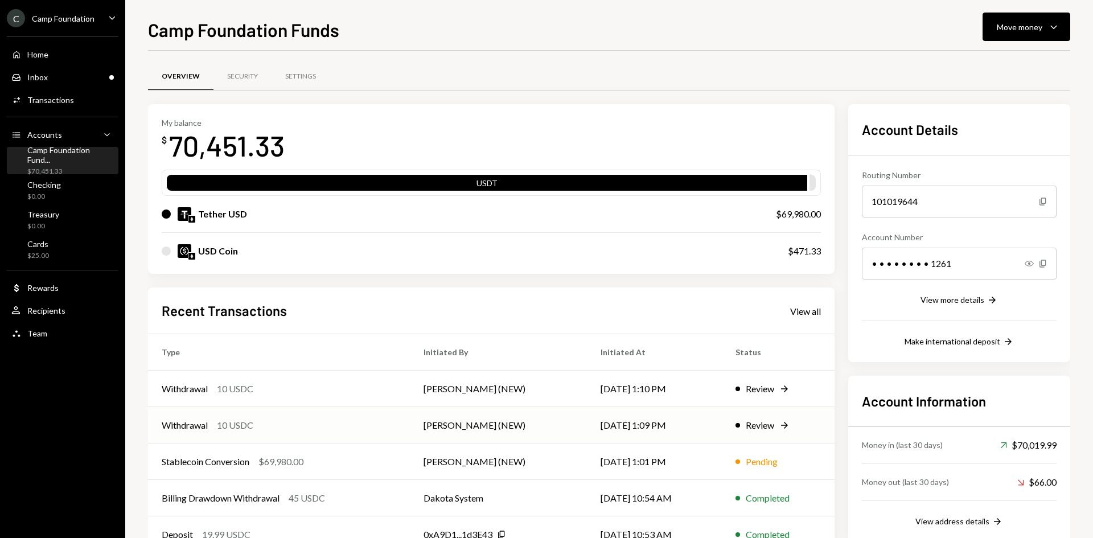
click at [385, 431] on div "Withdrawal 10 USDC" at bounding box center [279, 425] width 235 height 14
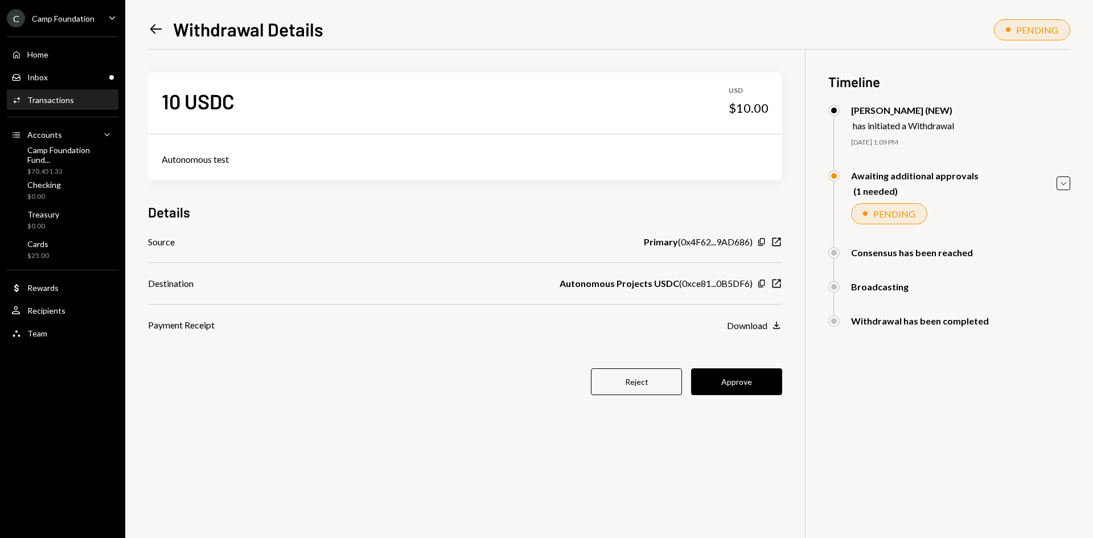
click at [767, 384] on button "Approve" at bounding box center [736, 381] width 91 height 27
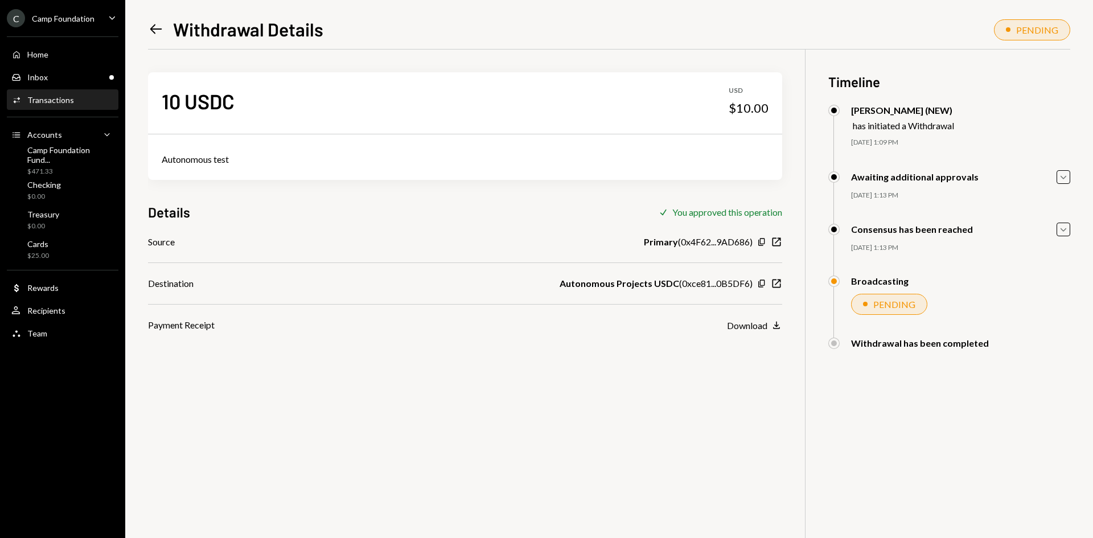
click at [154, 25] on icon at bounding box center [156, 29] width 12 height 10
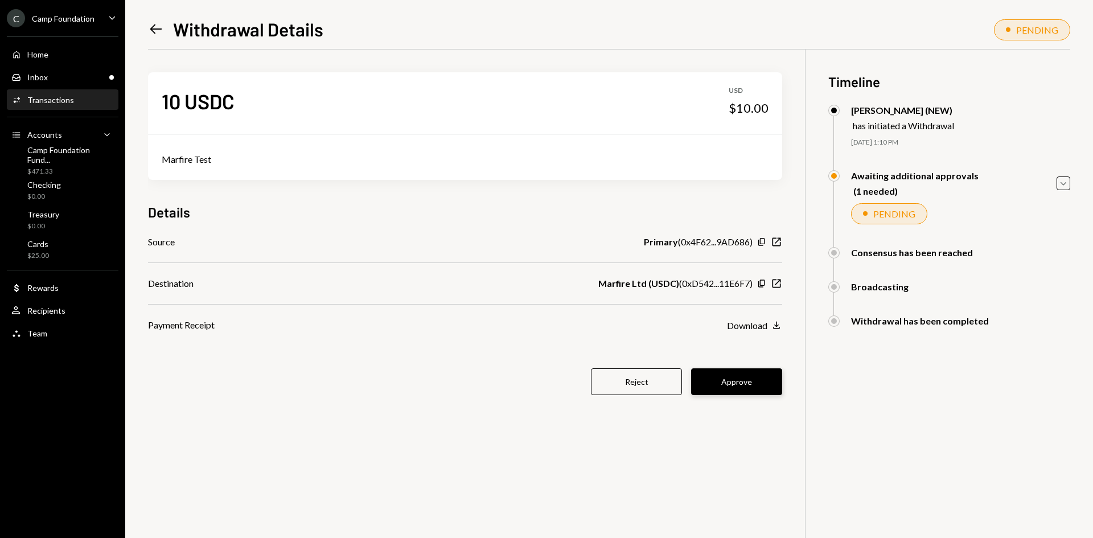
click at [745, 383] on button "Approve" at bounding box center [736, 381] width 91 height 27
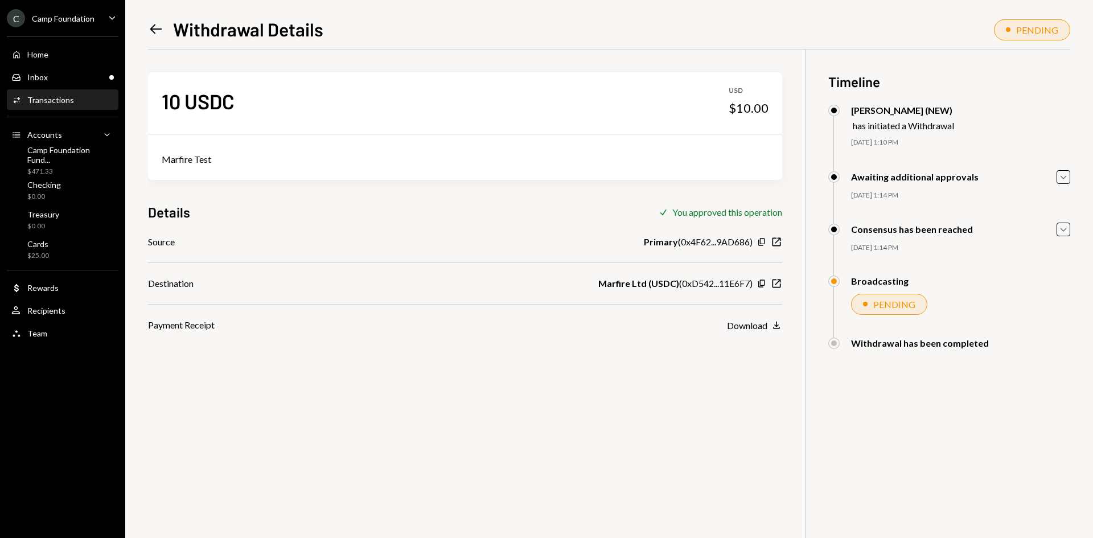
click at [160, 30] on icon "Left Arrow" at bounding box center [156, 29] width 16 height 16
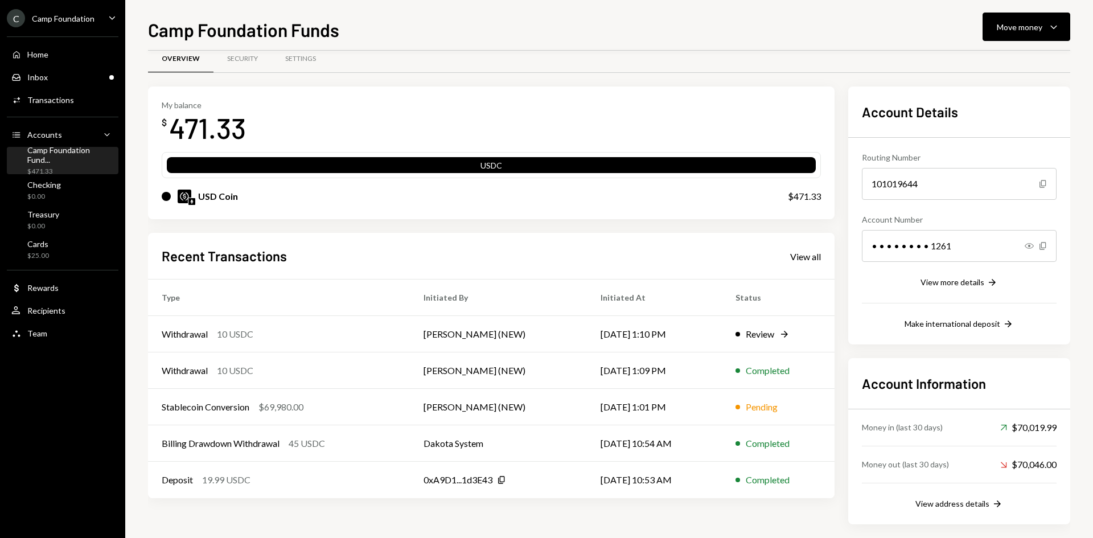
scroll to position [27, 0]
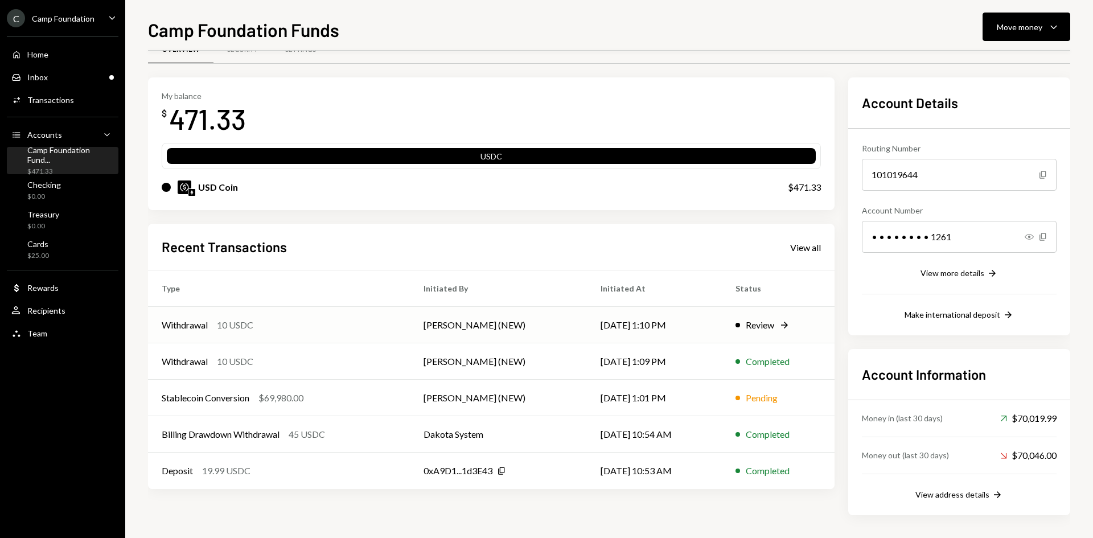
click at [265, 324] on div "Withdrawal 10 USDC" at bounding box center [279, 325] width 235 height 14
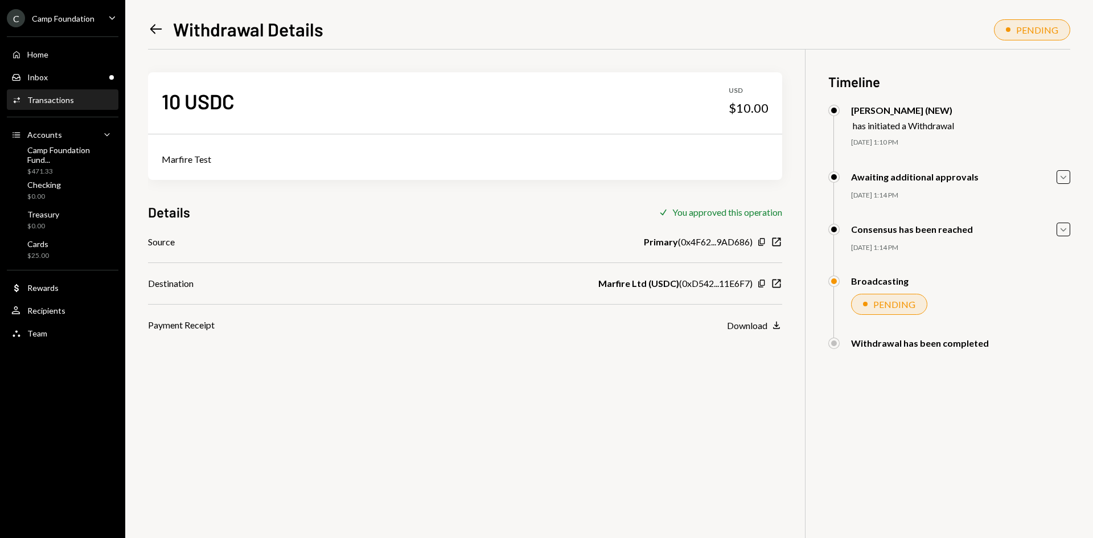
click at [567, 362] on div "10 USDC USD $10.00 Marfire Test Details Check You approved this operation Sourc…" at bounding box center [609, 319] width 922 height 538
click at [157, 24] on icon "Left Arrow" at bounding box center [156, 29] width 16 height 16
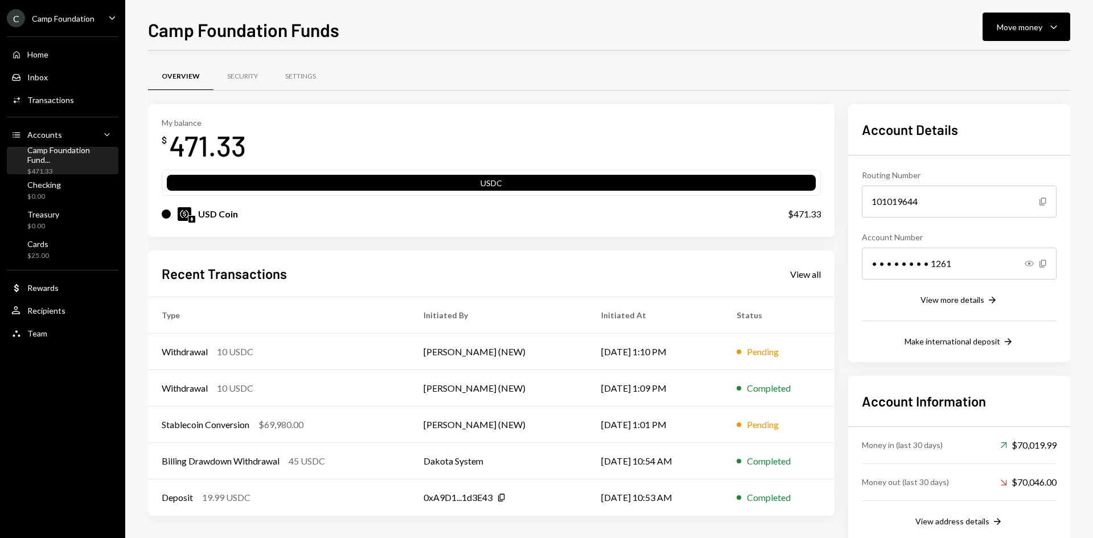
scroll to position [27, 0]
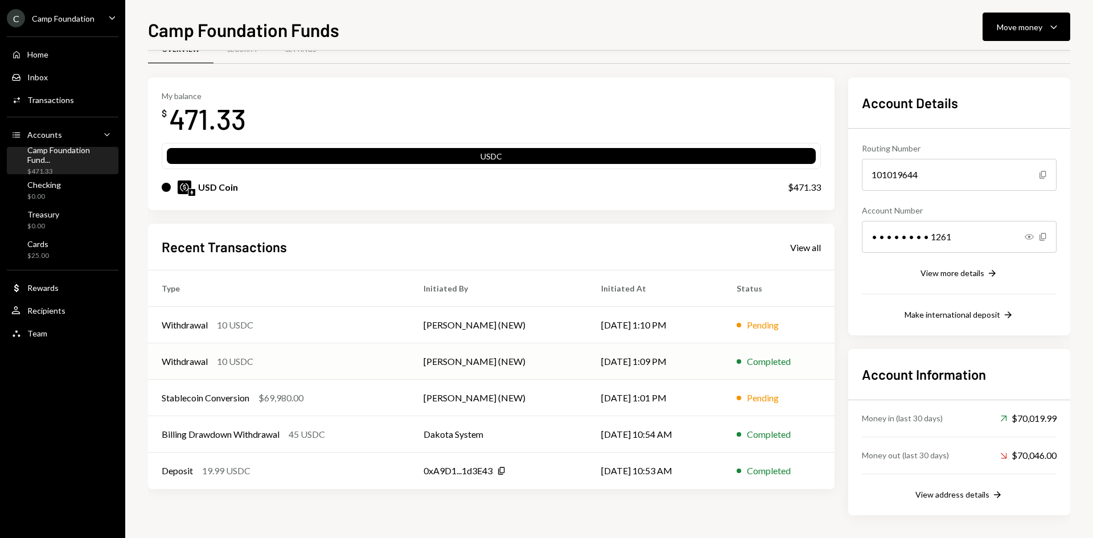
click at [324, 368] on div "Withdrawal 10 USDC" at bounding box center [279, 362] width 235 height 14
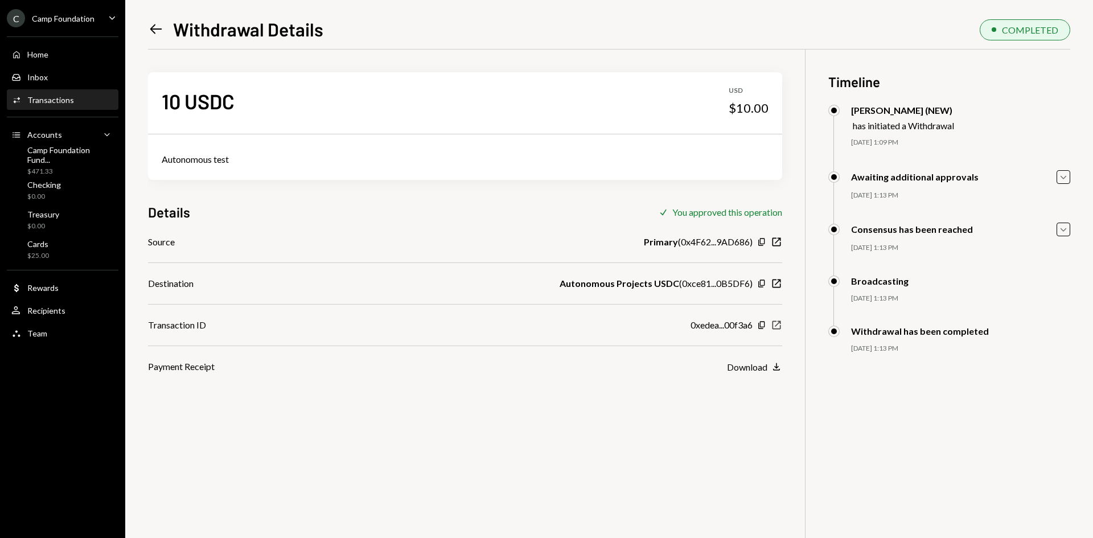
click at [778, 327] on icon "New Window" at bounding box center [776, 324] width 11 height 11
click at [159, 26] on icon "Left Arrow" at bounding box center [156, 29] width 16 height 16
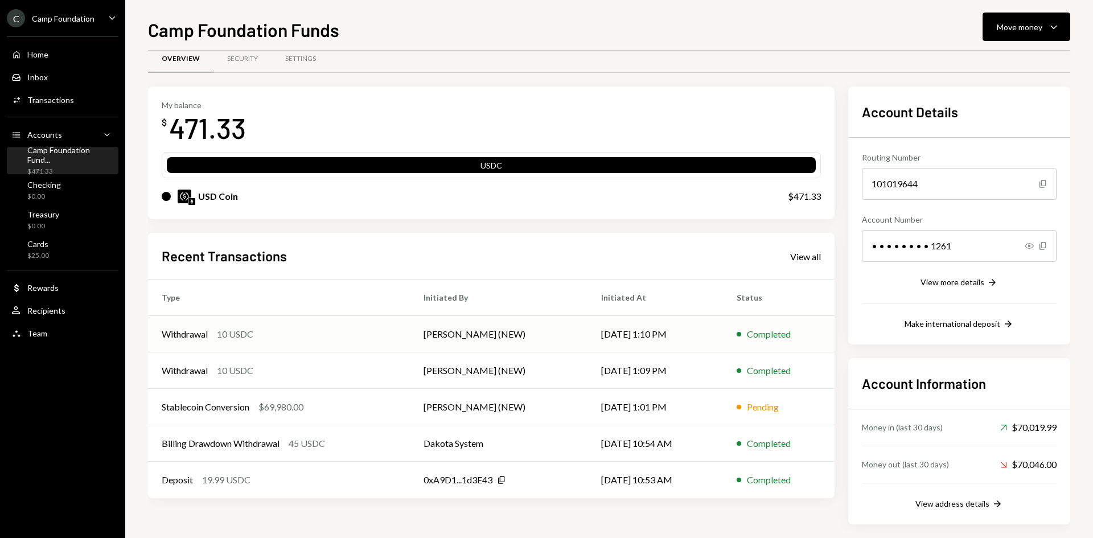
scroll to position [27, 0]
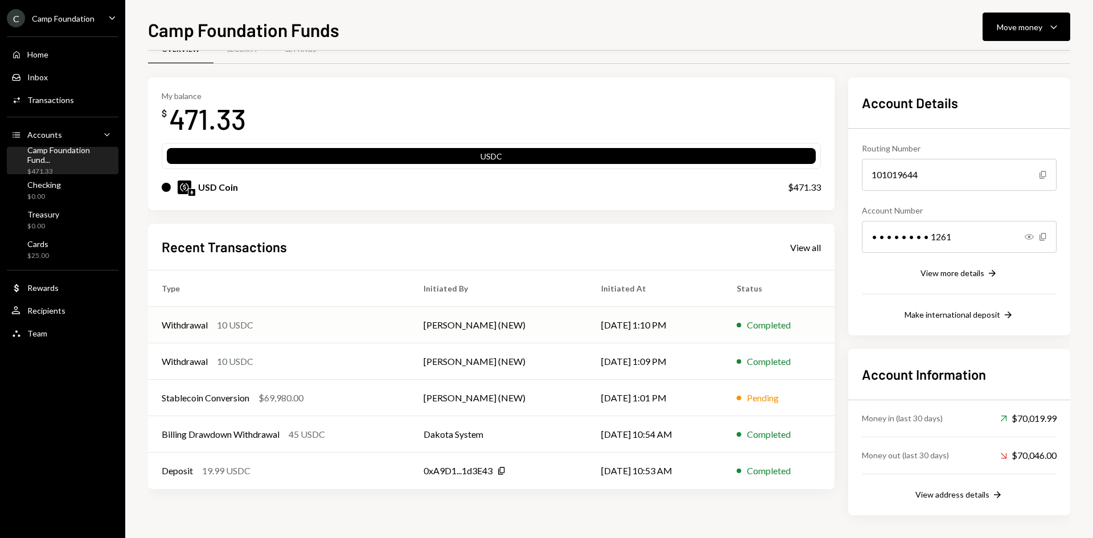
click at [370, 329] on div "Withdrawal 10 USDC" at bounding box center [279, 325] width 235 height 14
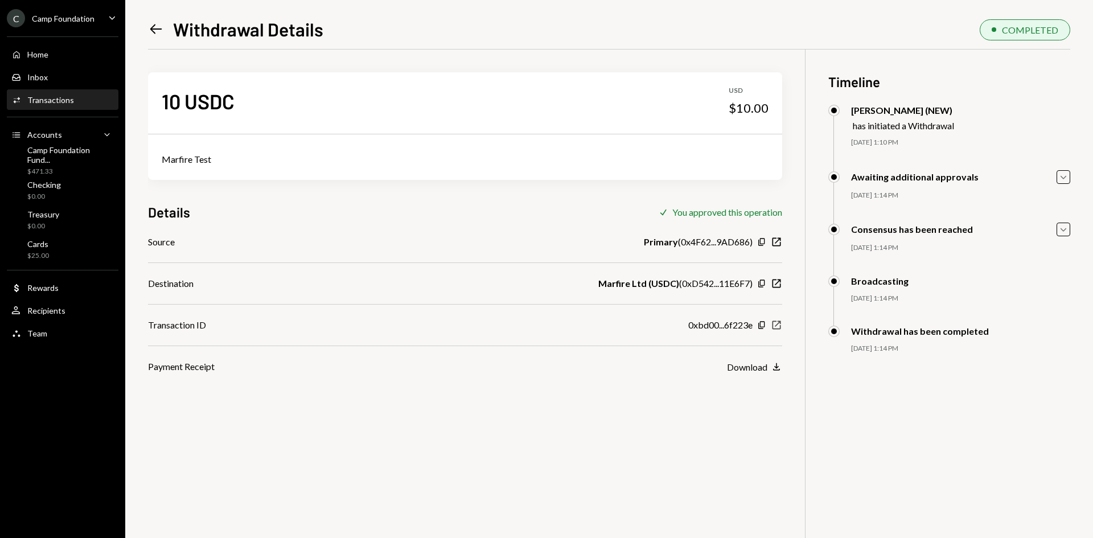
click at [782, 325] on icon "New Window" at bounding box center [776, 324] width 11 height 11
click at [150, 29] on icon "Left Arrow" at bounding box center [156, 29] width 16 height 16
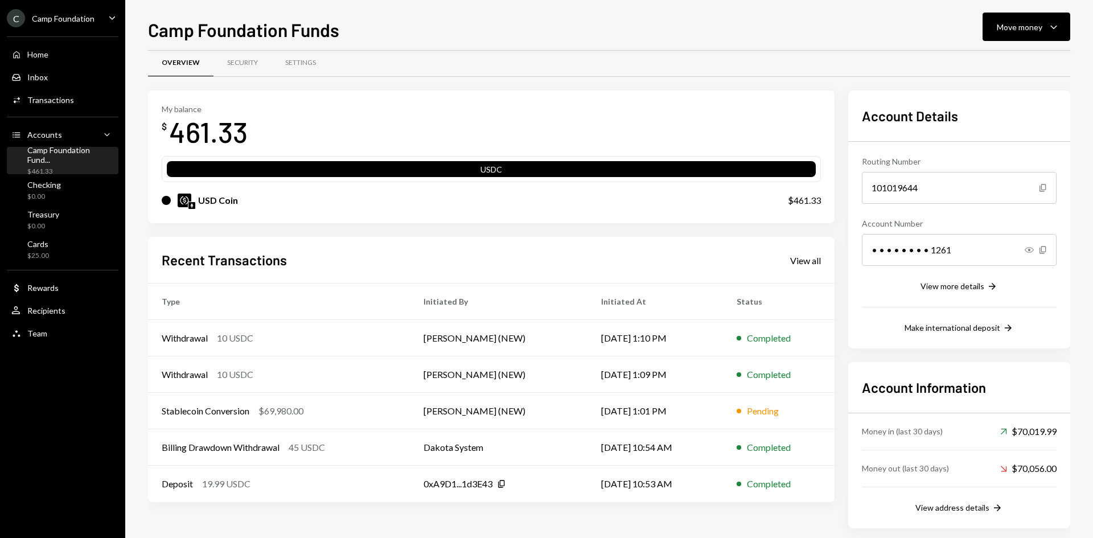
scroll to position [27, 0]
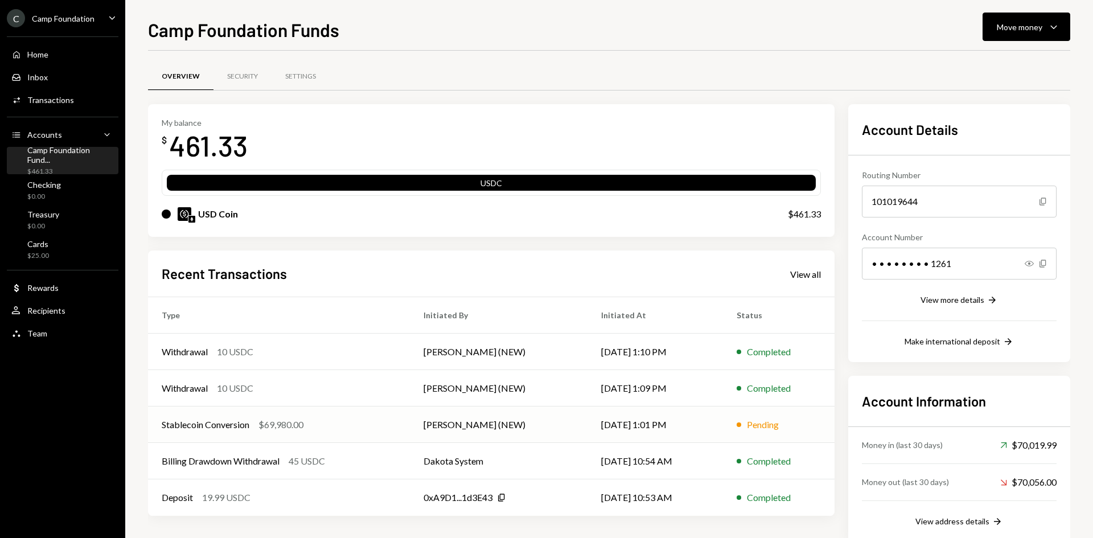
click at [501, 429] on td "[PERSON_NAME] (NEW)" at bounding box center [499, 424] width 178 height 36
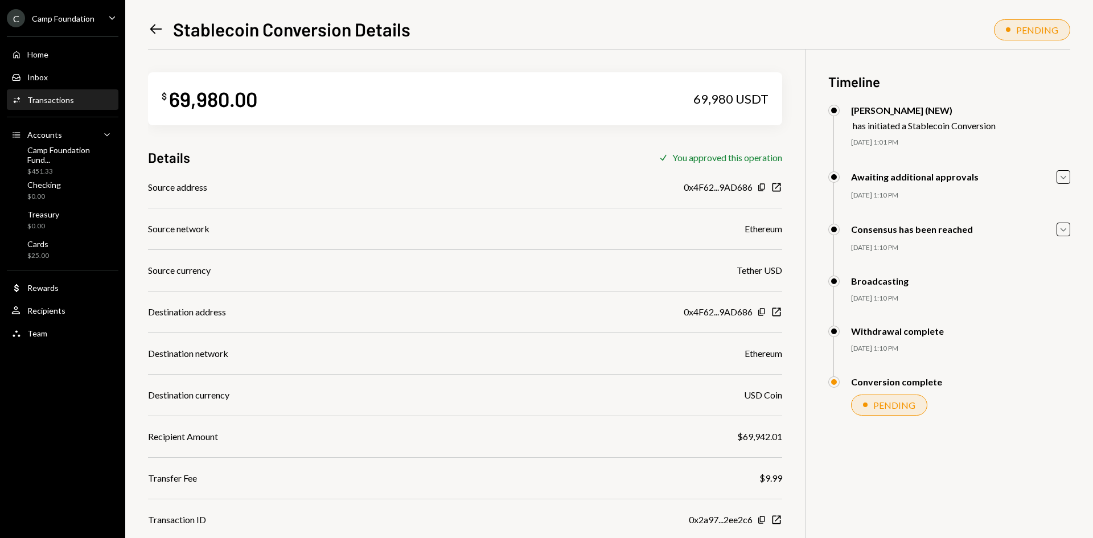
click at [154, 31] on icon "Left Arrow" at bounding box center [156, 29] width 16 height 16
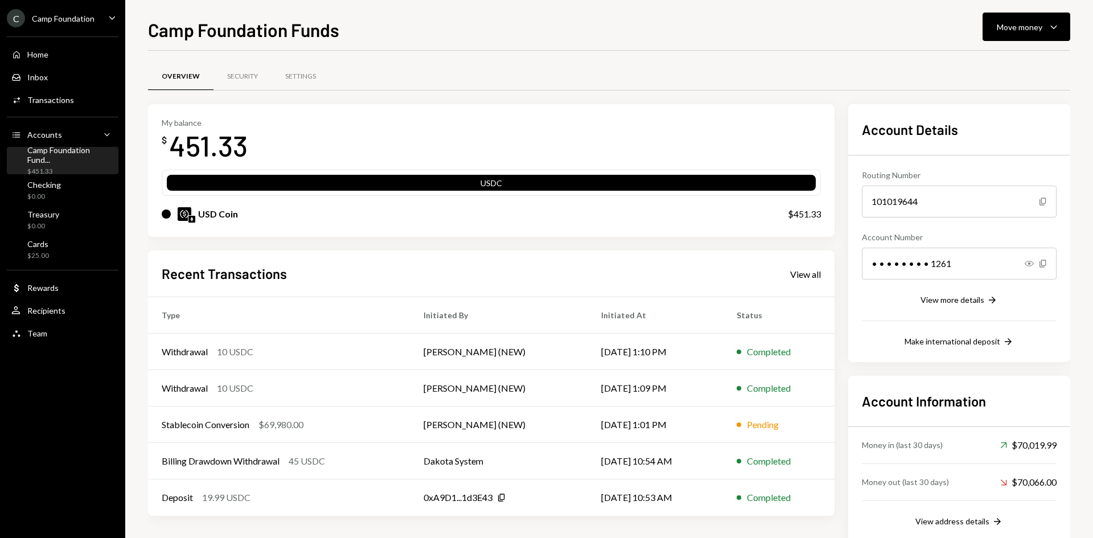
click at [60, 19] on div "Camp Foundation" at bounding box center [63, 19] width 63 height 10
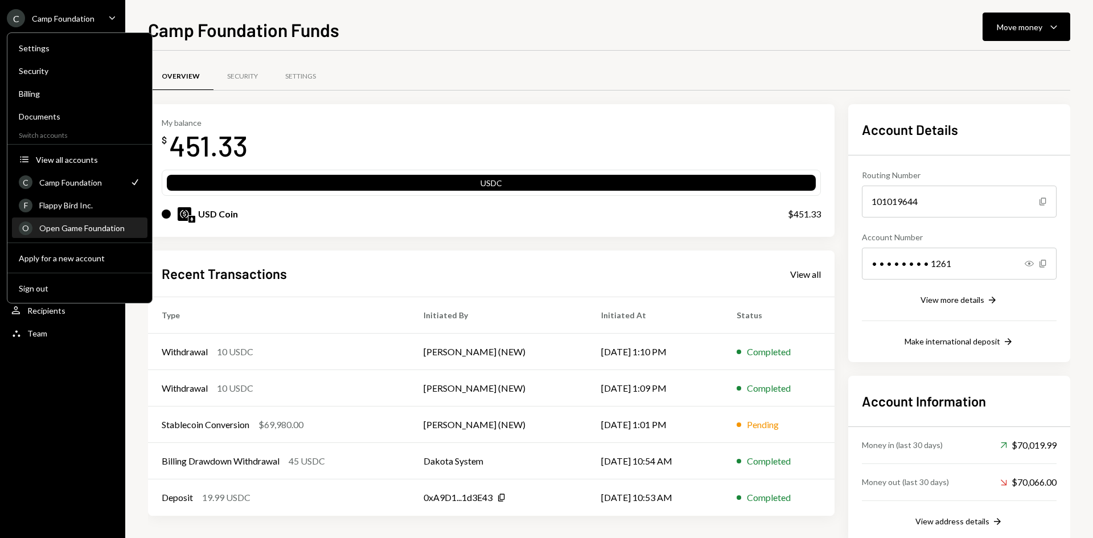
click at [69, 226] on div "Open Game Foundation" at bounding box center [89, 228] width 101 height 10
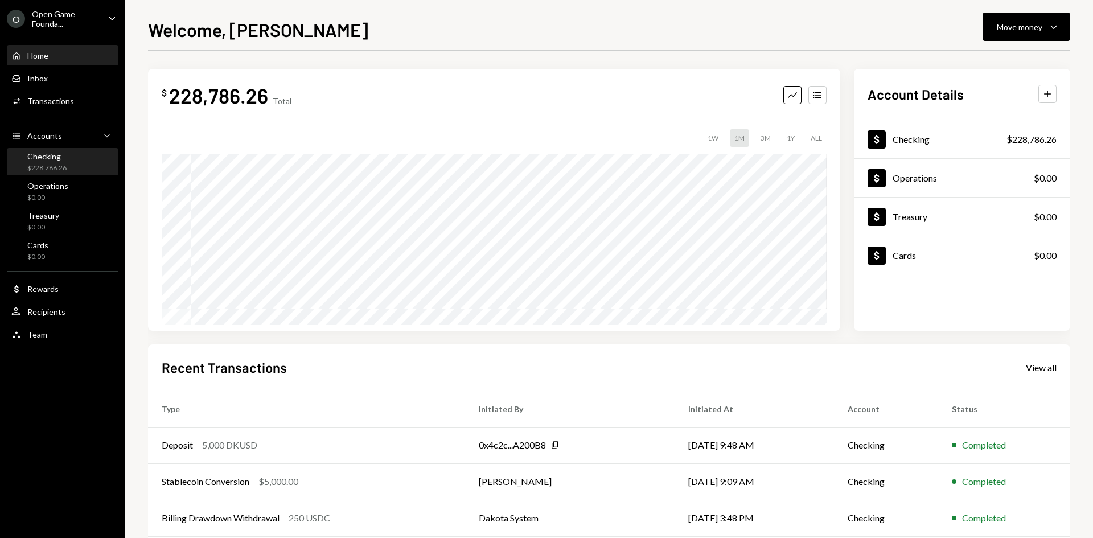
click at [38, 158] on div "Checking" at bounding box center [46, 156] width 39 height 10
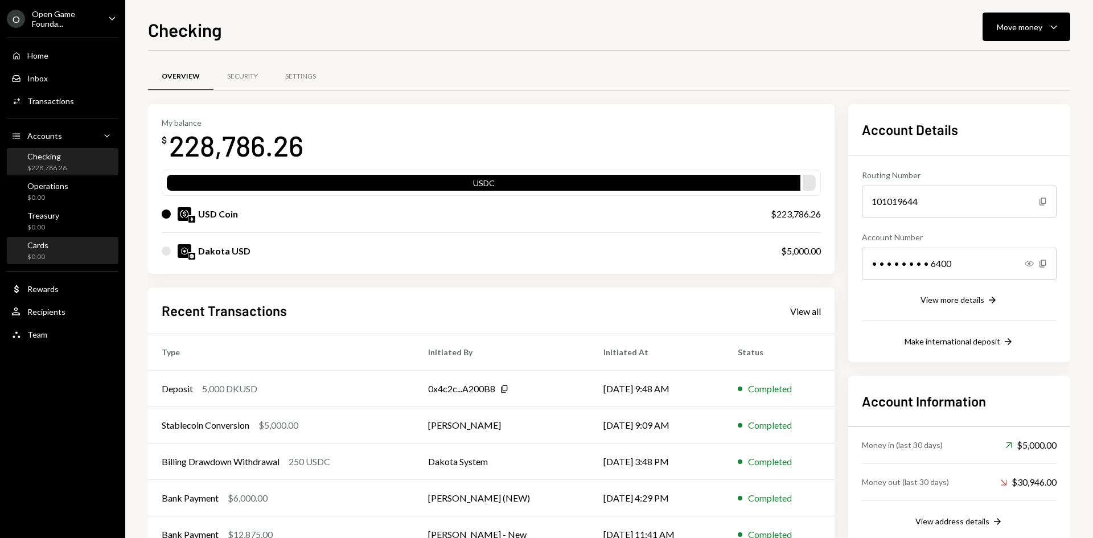
click at [53, 255] on div "Cards $0.00" at bounding box center [62, 251] width 102 height 22
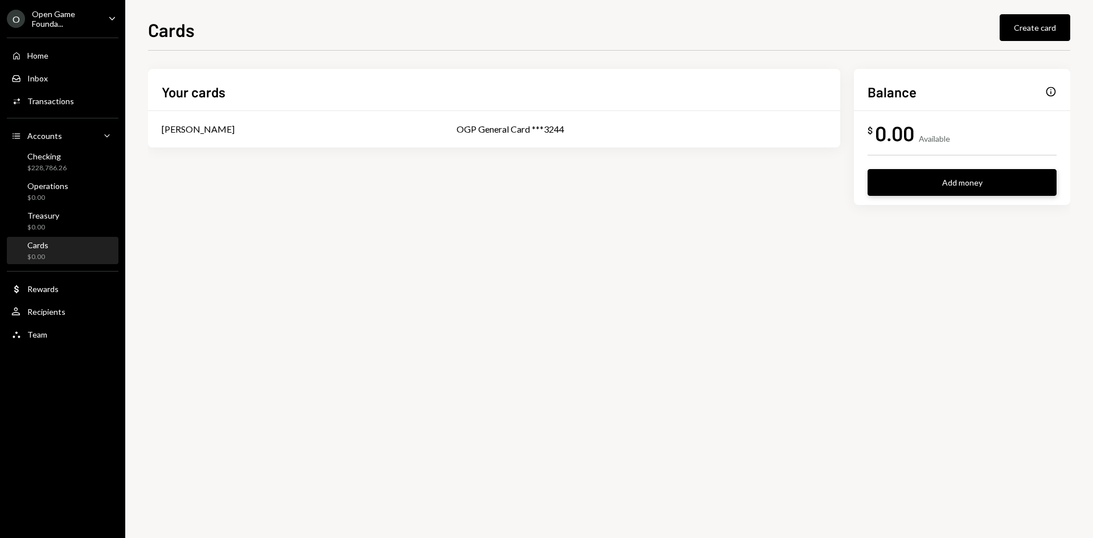
click at [977, 187] on button "Add money" at bounding box center [961, 182] width 189 height 27
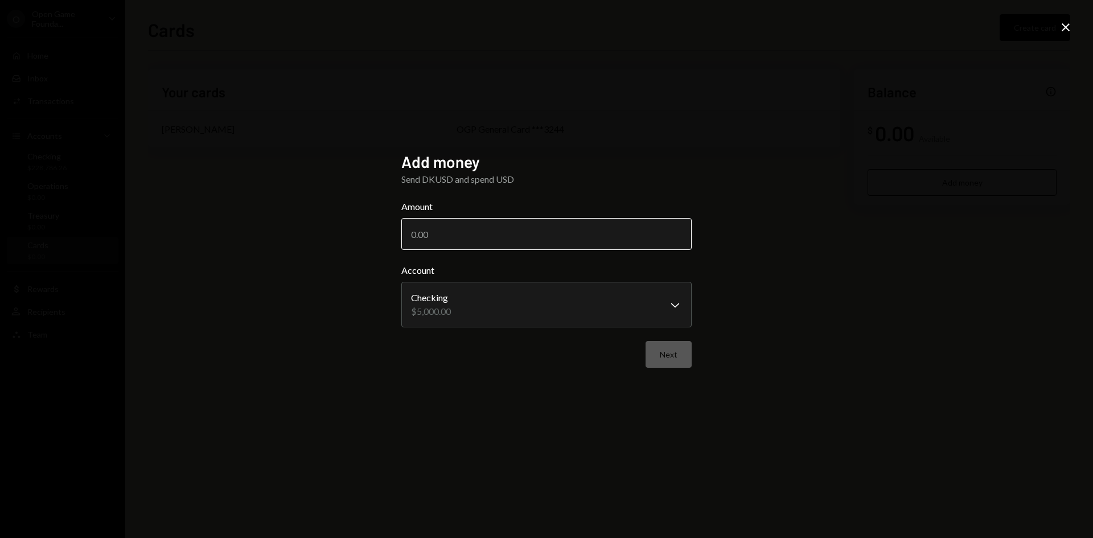
click at [519, 238] on input "Amount" at bounding box center [546, 234] width 290 height 32
type input "1000"
click at [667, 352] on button "Next" at bounding box center [668, 354] width 46 height 27
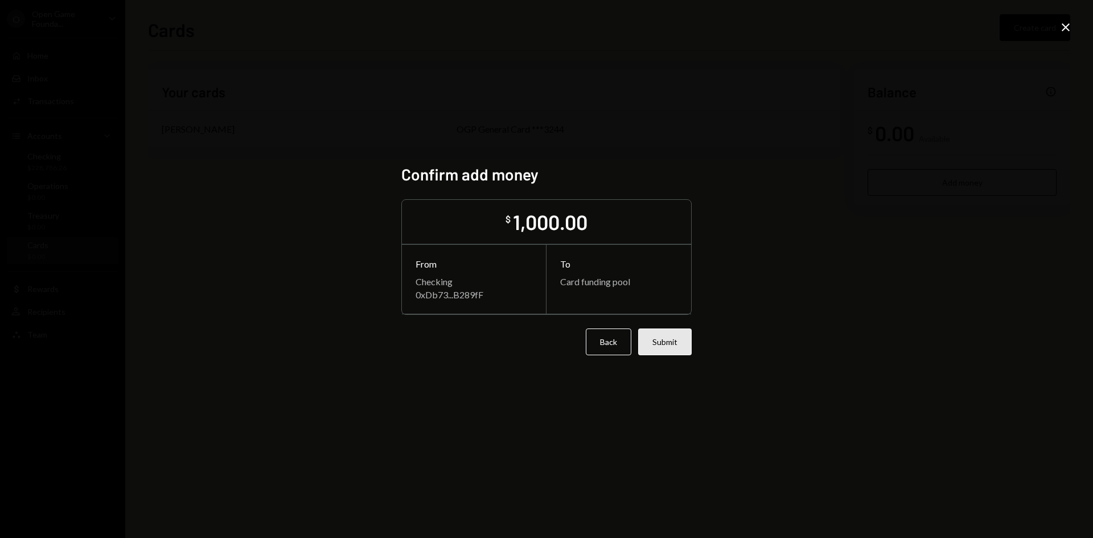
click at [666, 343] on button "Submit" at bounding box center [665, 341] width 54 height 27
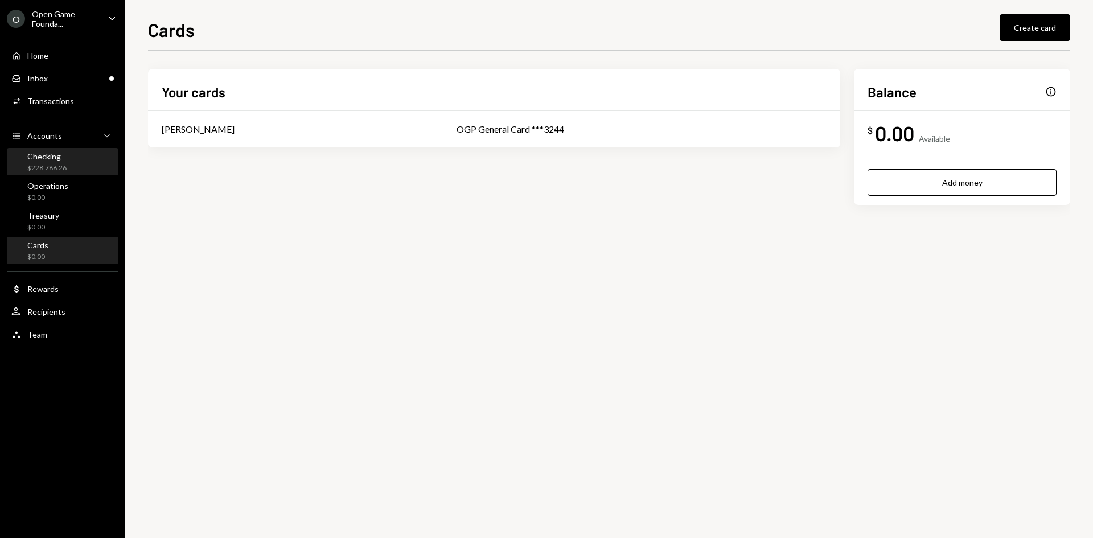
click at [48, 155] on div "Checking" at bounding box center [46, 156] width 39 height 10
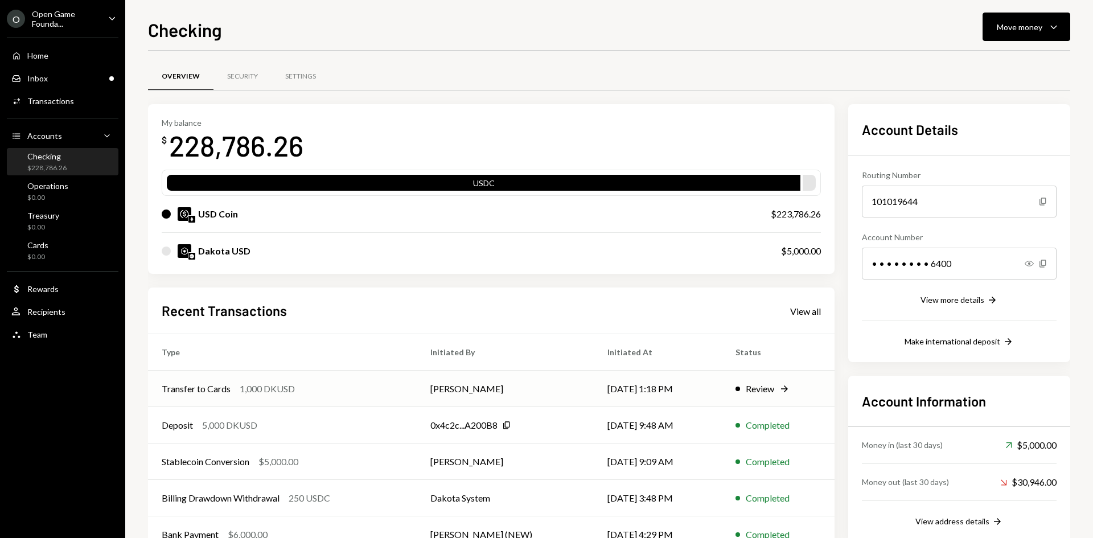
click at [486, 388] on td "[PERSON_NAME]" at bounding box center [505, 389] width 177 height 36
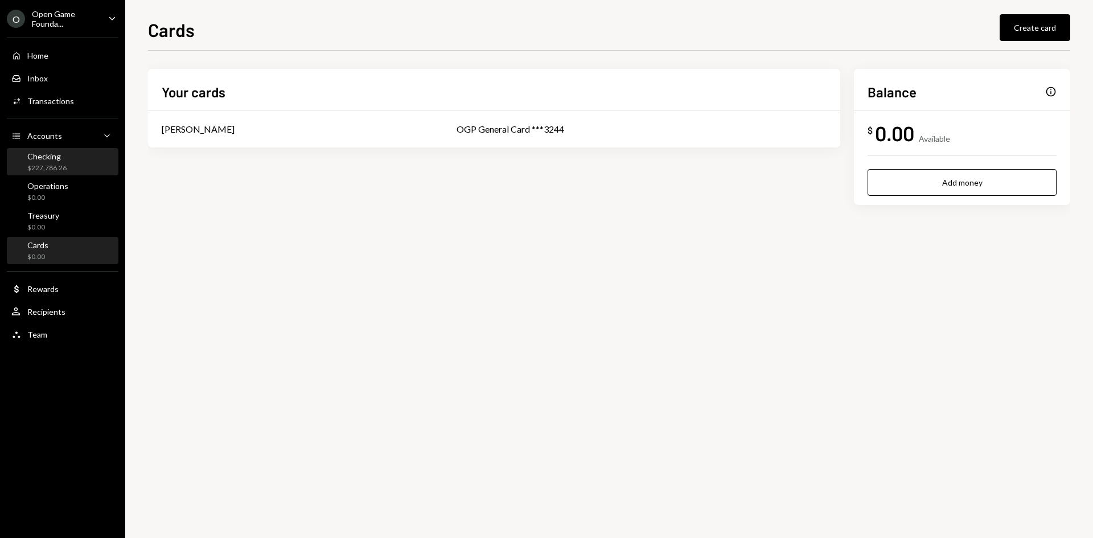
click at [65, 168] on div "$227,786.26" at bounding box center [46, 168] width 39 height 10
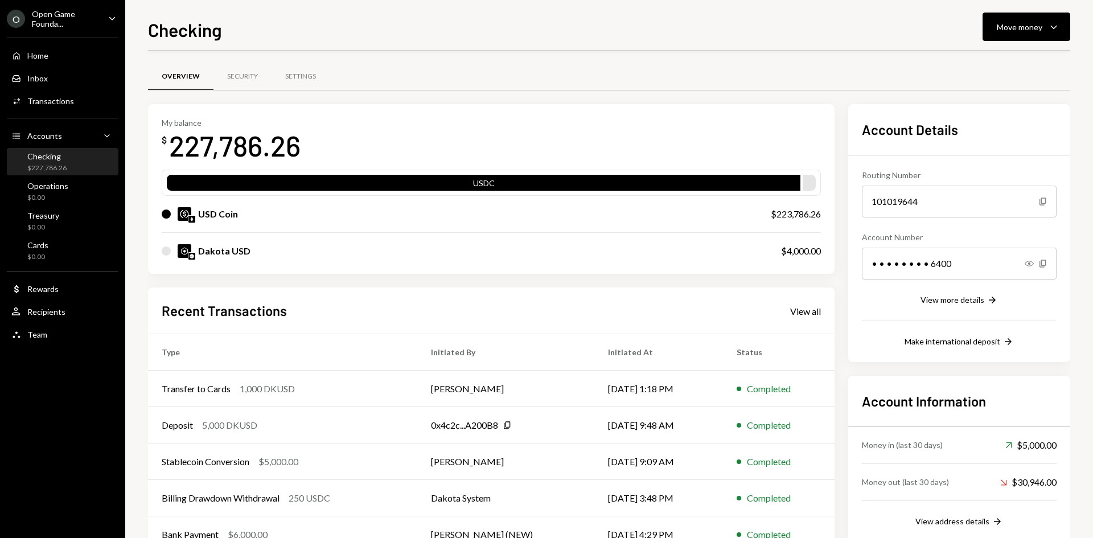
scroll to position [38, 0]
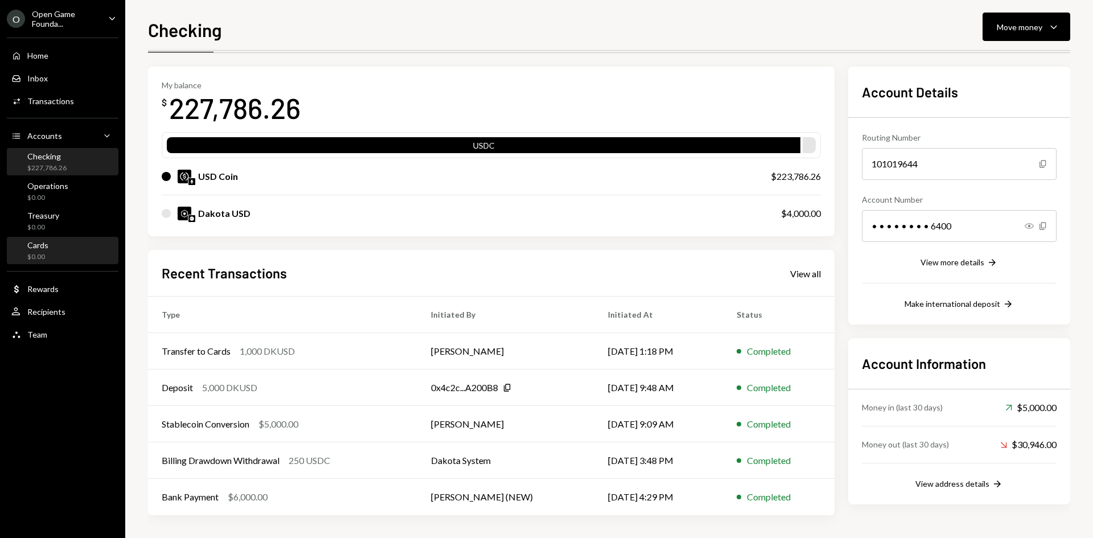
click at [68, 254] on div "Cards $0.00" at bounding box center [62, 251] width 102 height 22
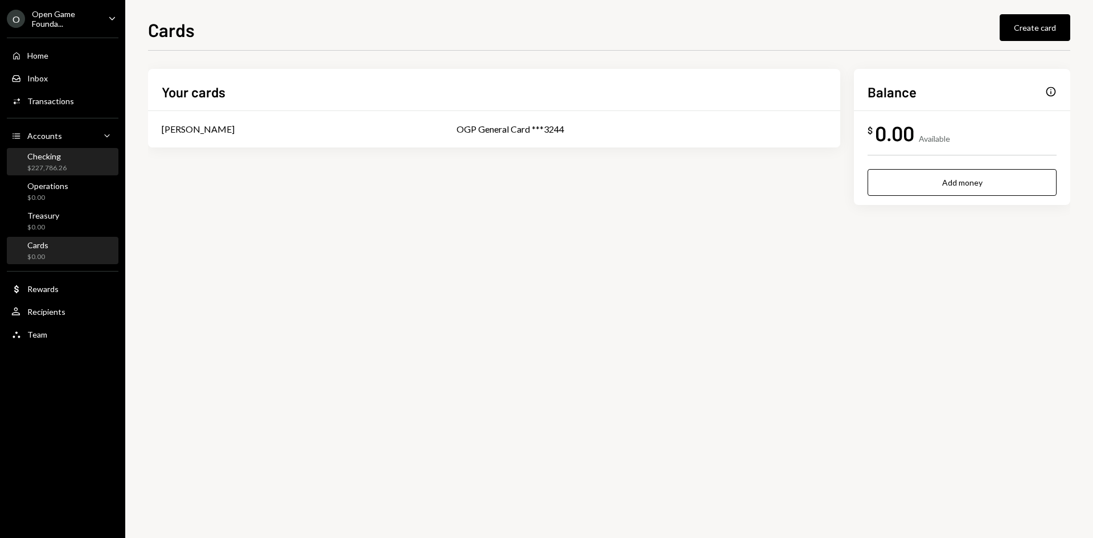
click at [65, 163] on div "$227,786.26" at bounding box center [46, 168] width 39 height 10
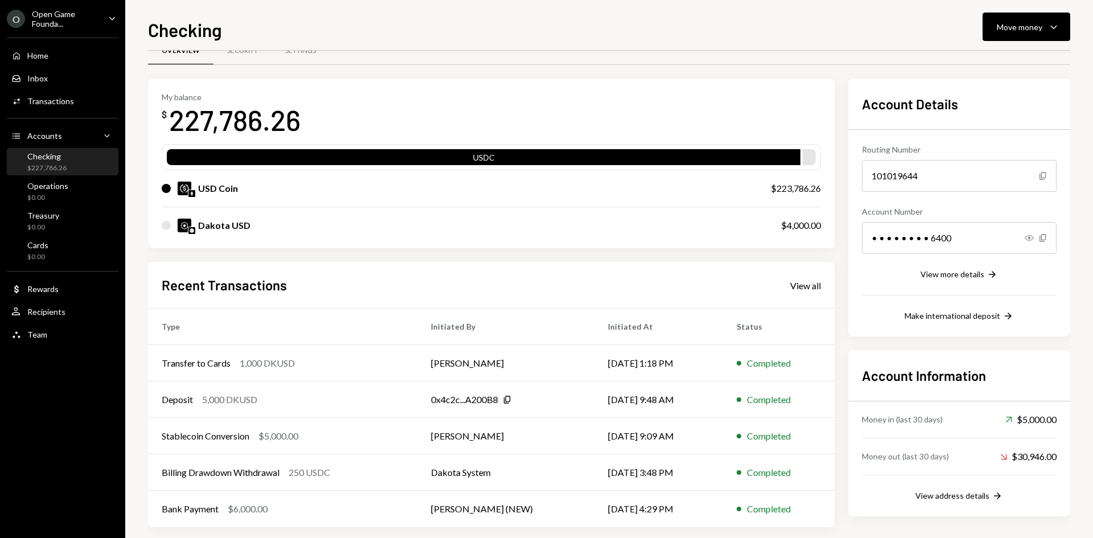
scroll to position [38, 0]
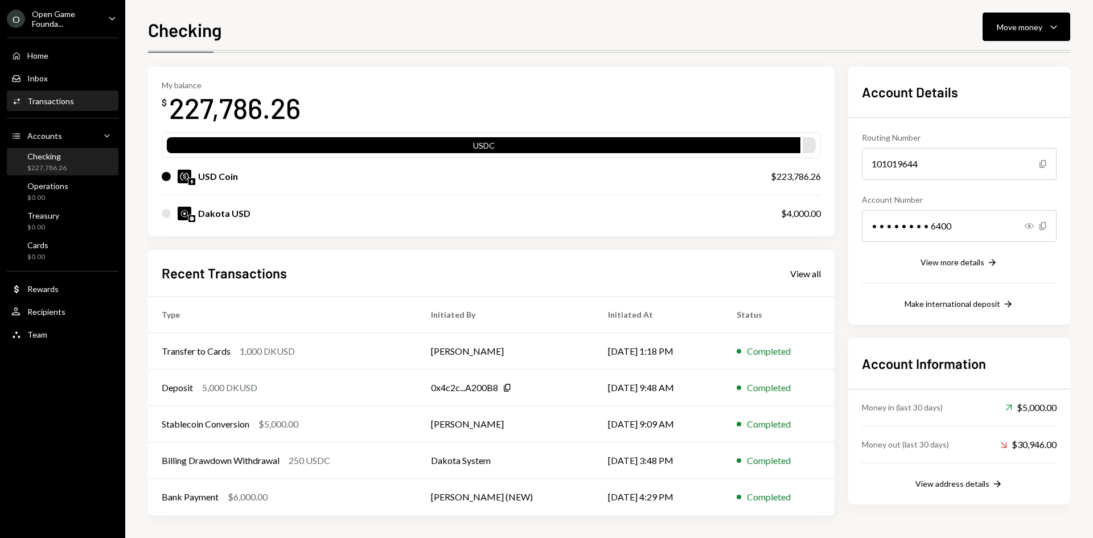
click at [58, 97] on div "Transactions" at bounding box center [50, 101] width 47 height 10
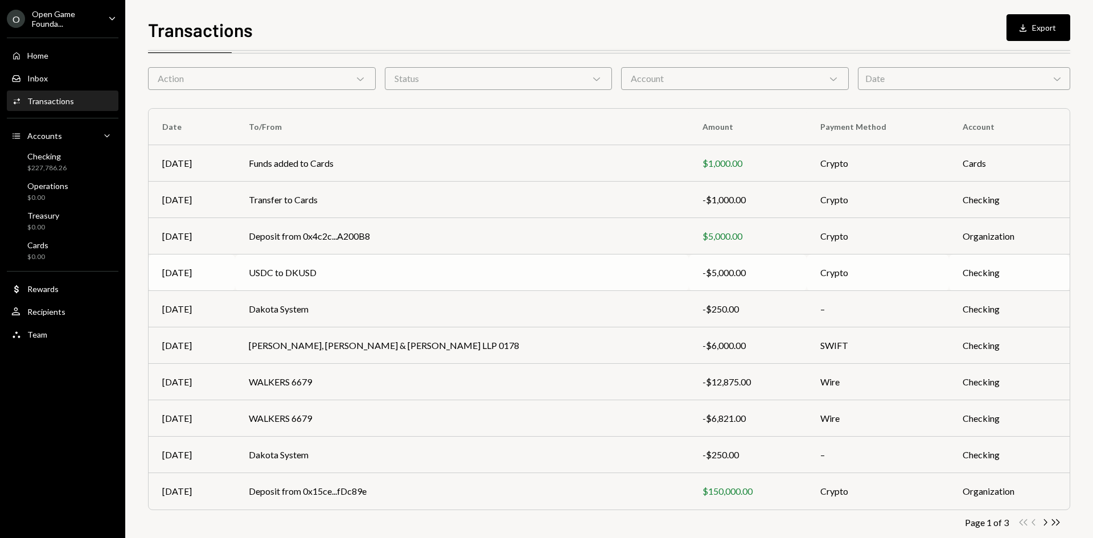
scroll to position [56, 0]
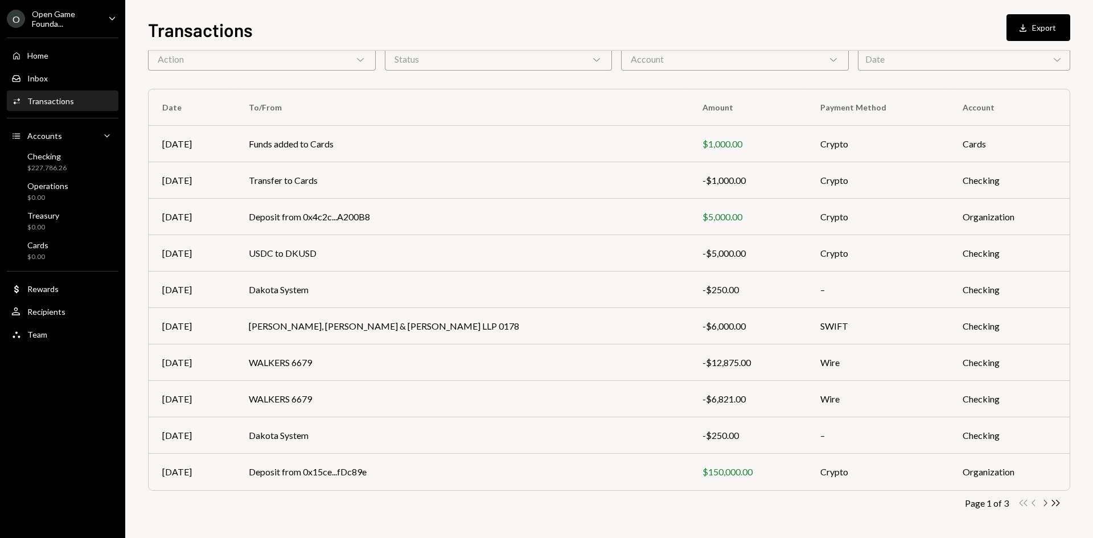
click at [1043, 504] on icon "Chevron Right" at bounding box center [1044, 502] width 11 height 11
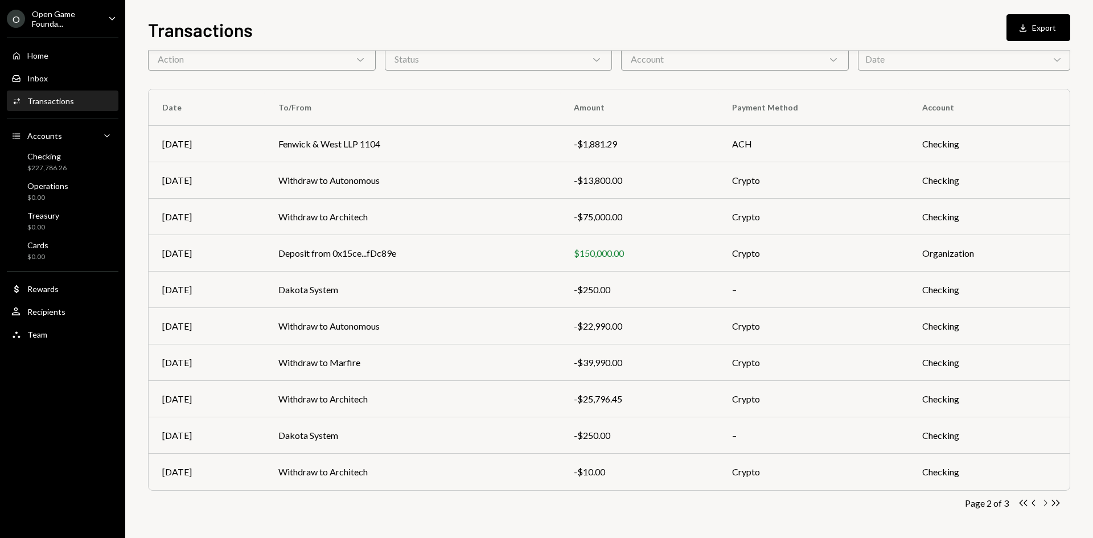
click at [1047, 502] on icon "Chevron Right" at bounding box center [1044, 502] width 11 height 11
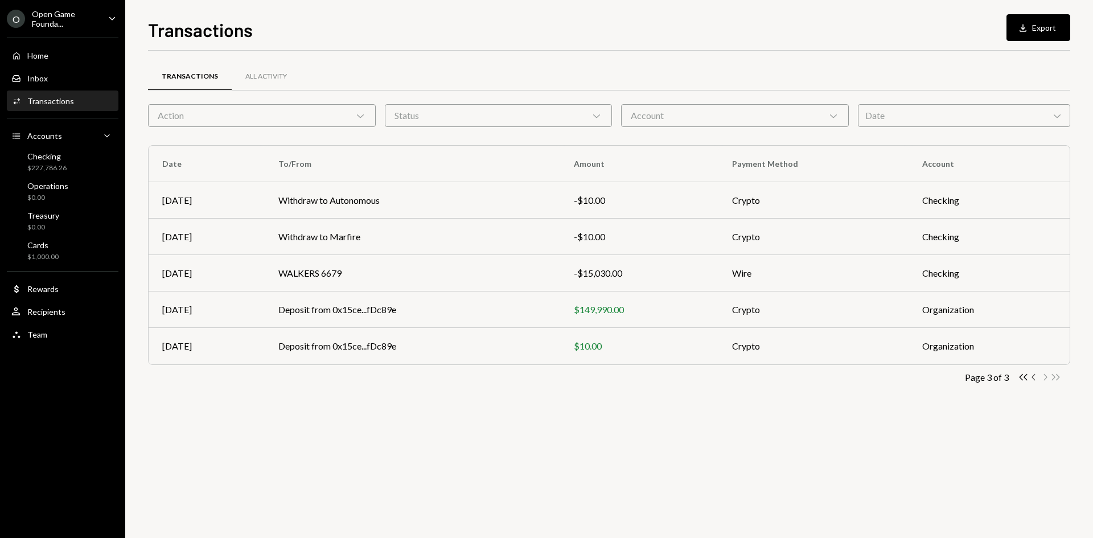
click at [1031, 377] on icon "Chevron Left" at bounding box center [1034, 377] width 11 height 11
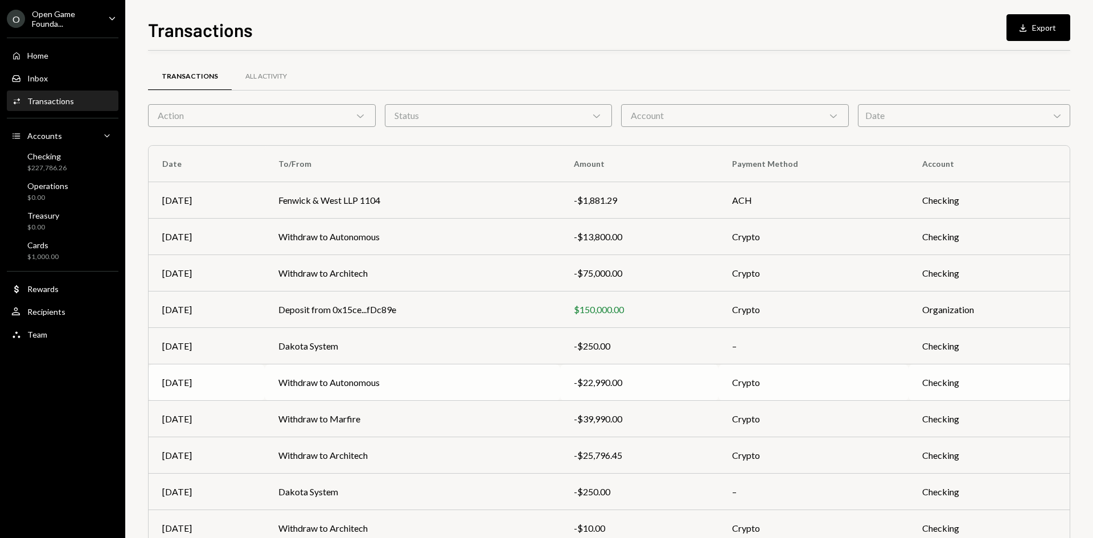
scroll to position [56, 0]
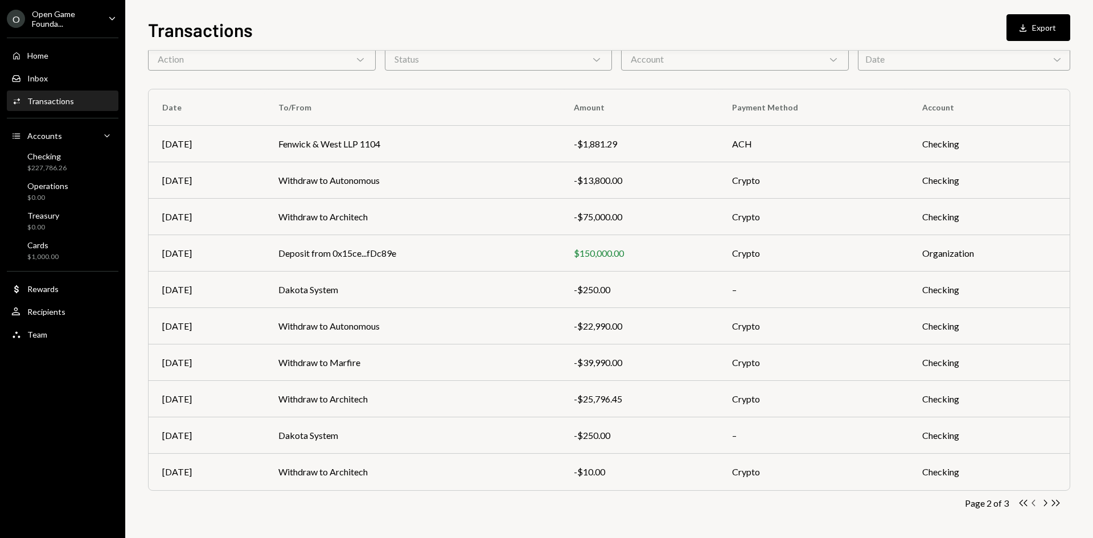
click at [1033, 503] on icon "Chevron Left" at bounding box center [1034, 502] width 11 height 11
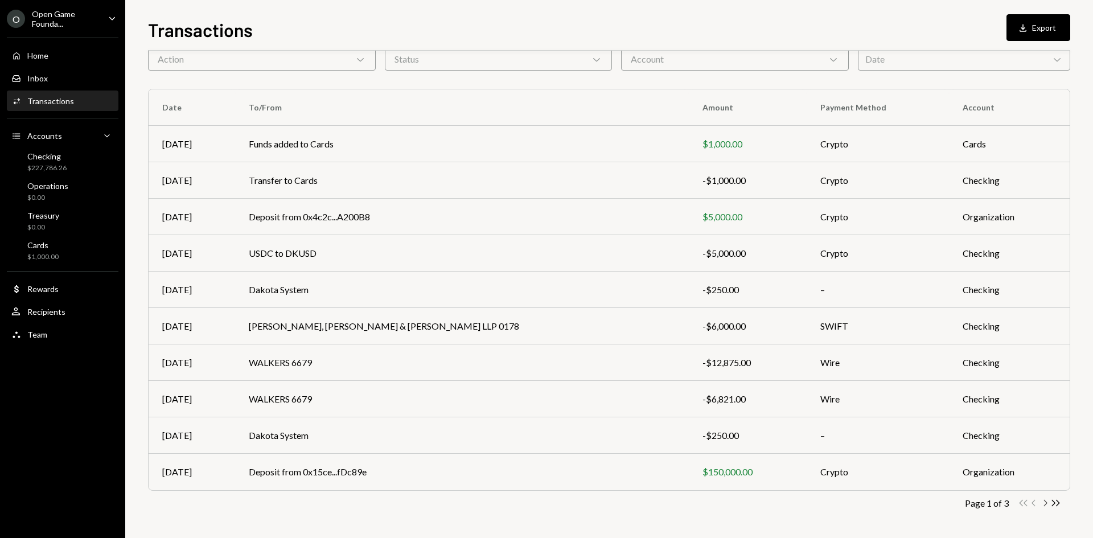
click at [1046, 503] on icon "button" at bounding box center [1045, 503] width 3 height 6
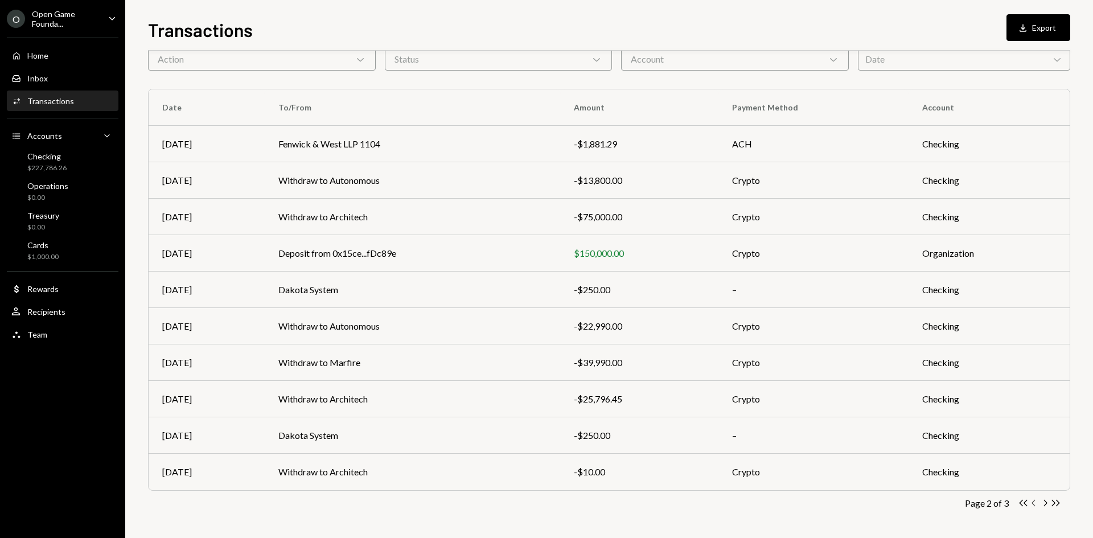
click at [1034, 505] on icon "button" at bounding box center [1032, 503] width 3 height 6
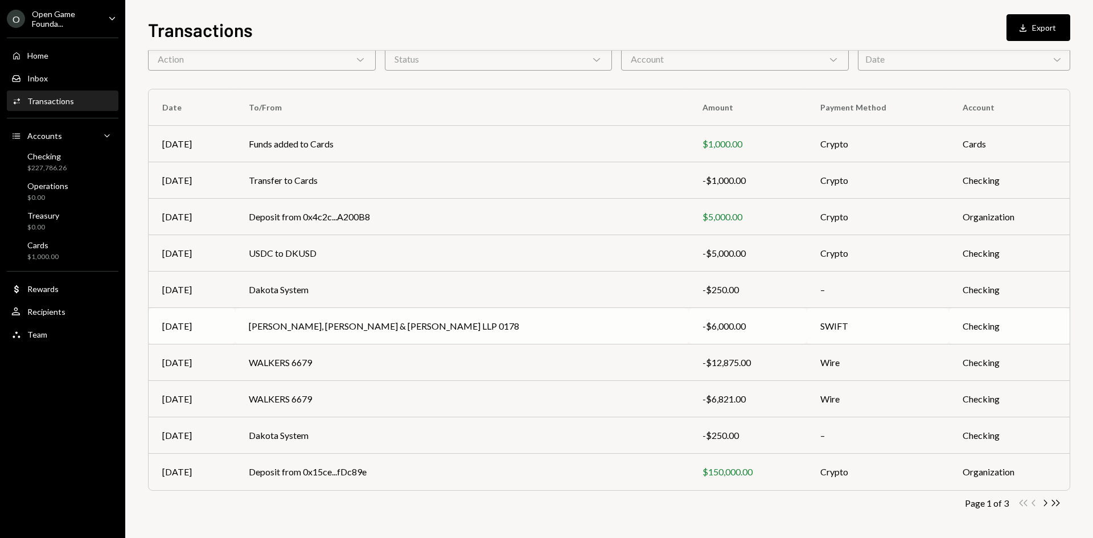
scroll to position [0, 0]
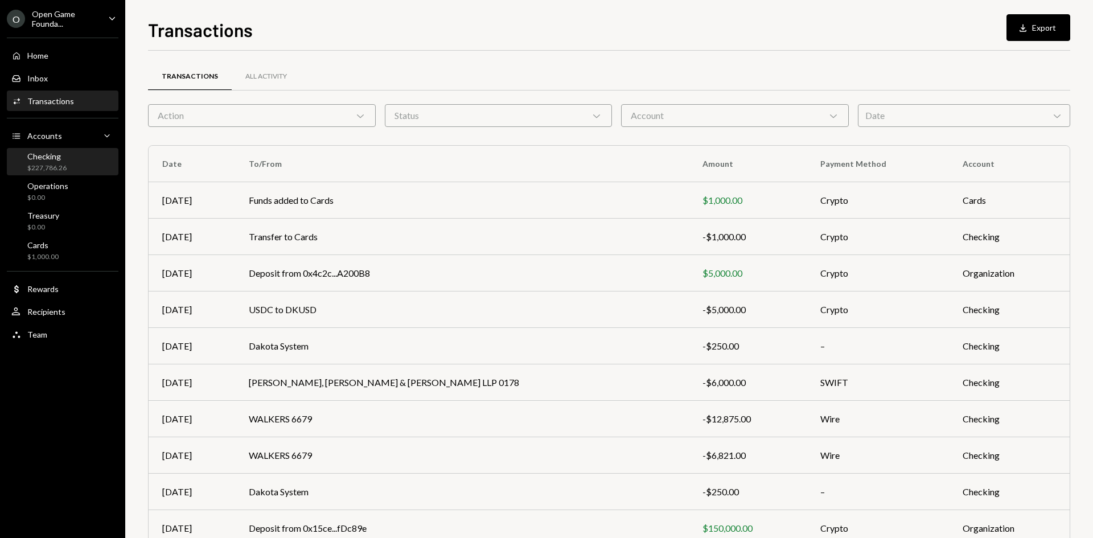
click at [67, 170] on div "Checking $227,786.26" at bounding box center [62, 162] width 102 height 22
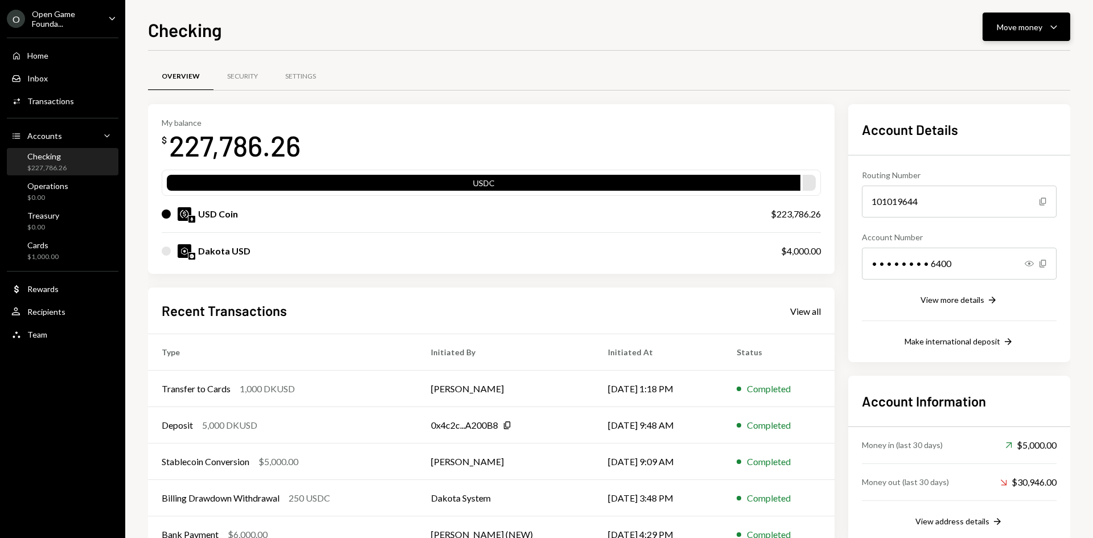
click at [1006, 31] on div "Move money" at bounding box center [1020, 27] width 46 height 12
click at [989, 63] on div "Send" at bounding box center [1017, 61] width 83 height 12
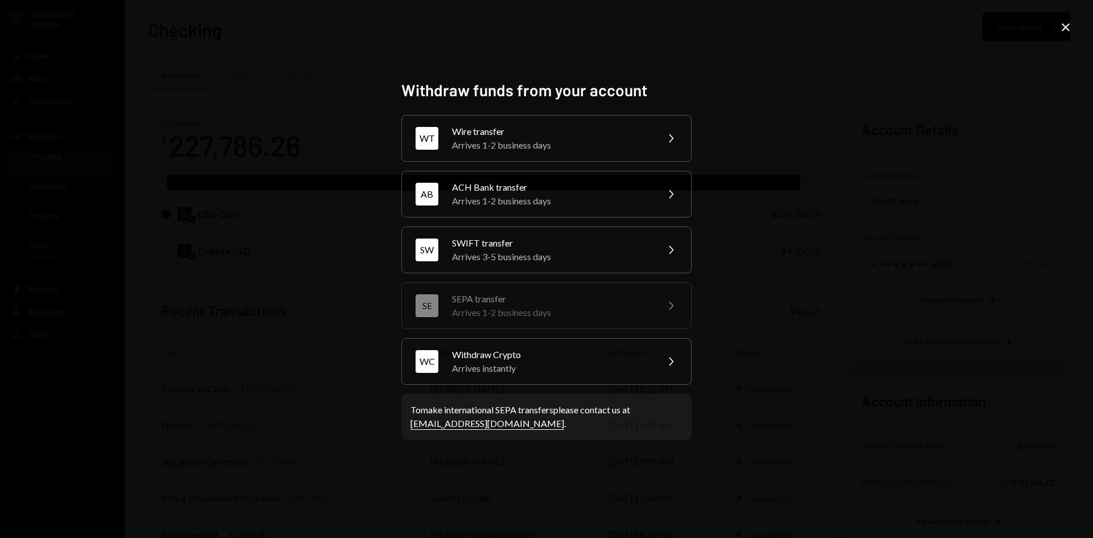
click at [779, 312] on div "Withdraw funds from your account WT Wire transfer Arrives 1-2 business days Che…" at bounding box center [546, 269] width 1093 height 538
click at [1064, 23] on icon "Close" at bounding box center [1066, 27] width 14 height 14
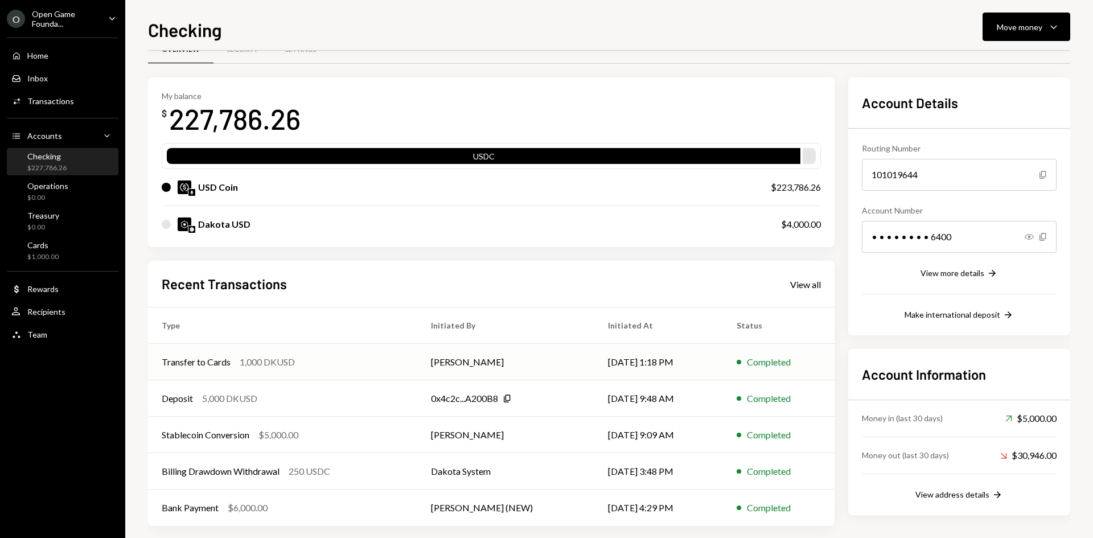
scroll to position [38, 0]
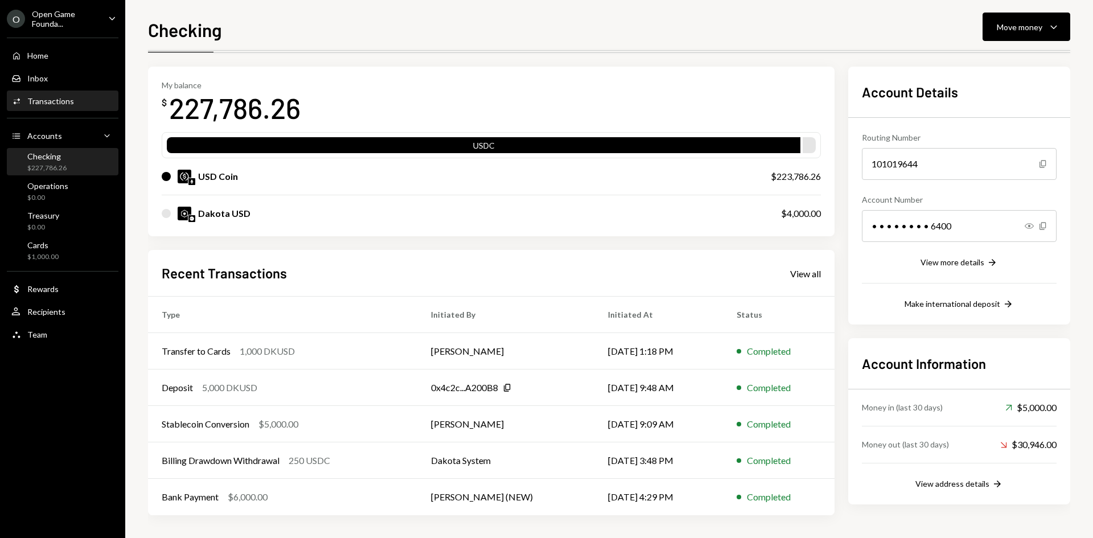
click at [78, 98] on div "Activities Transactions" at bounding box center [62, 101] width 102 height 10
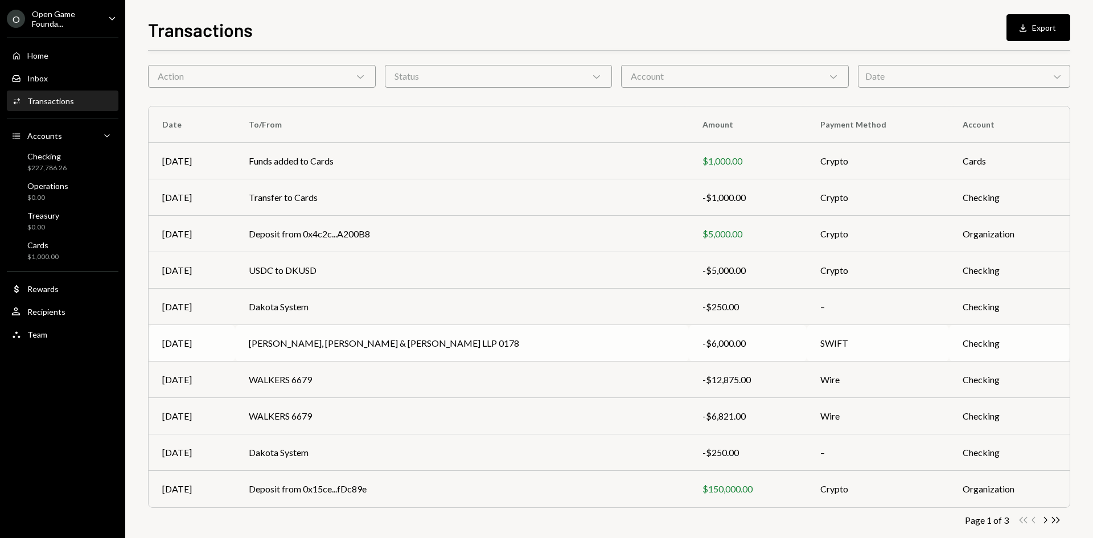
scroll to position [56, 0]
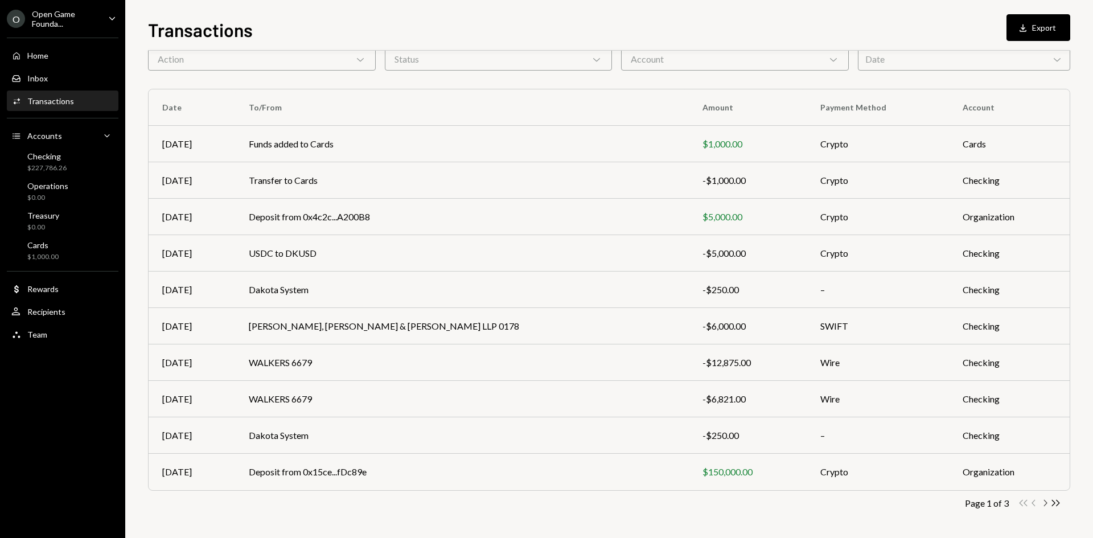
click at [1046, 501] on icon "button" at bounding box center [1045, 503] width 3 height 6
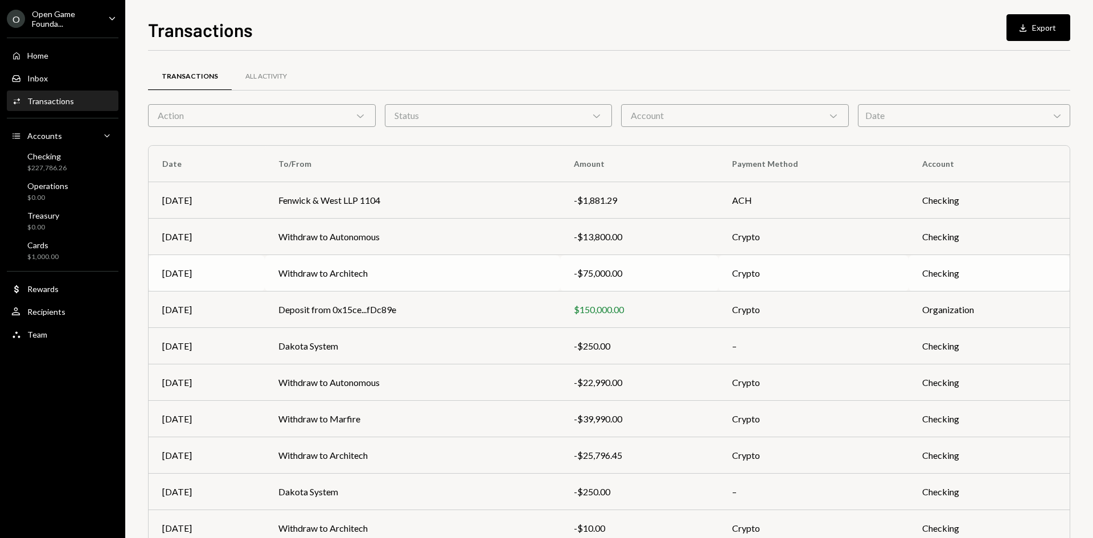
click at [322, 274] on td "Withdraw to Architech" at bounding box center [413, 273] width 296 height 36
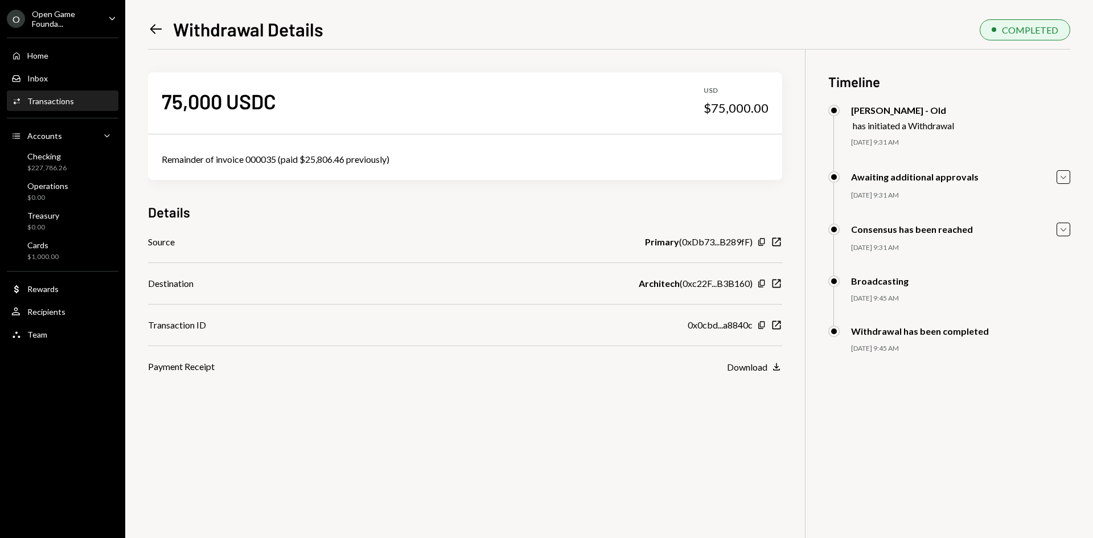
click at [158, 29] on icon at bounding box center [156, 29] width 12 height 10
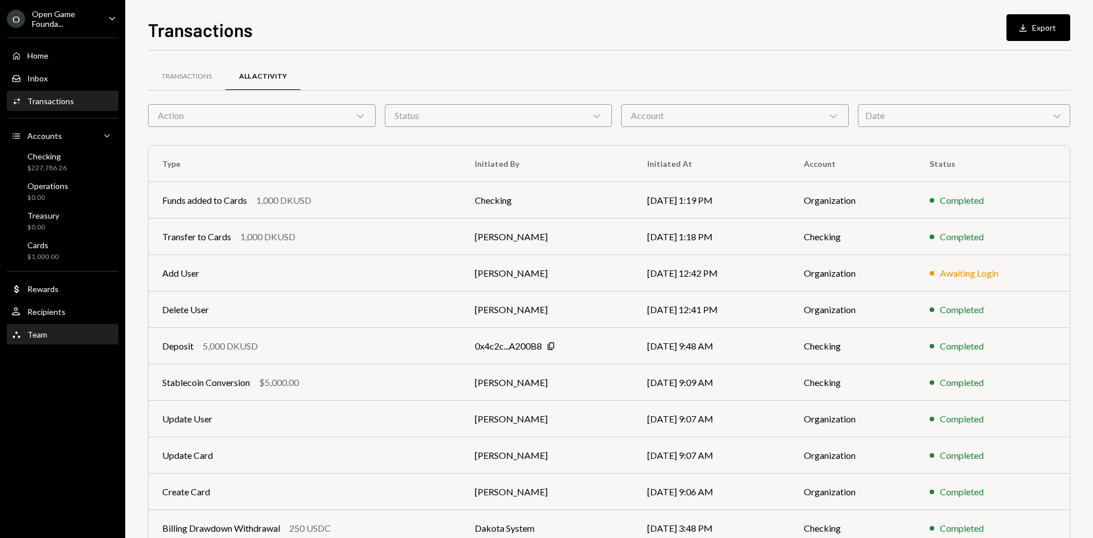
click at [47, 330] on div "Team Team" at bounding box center [62, 335] width 102 height 10
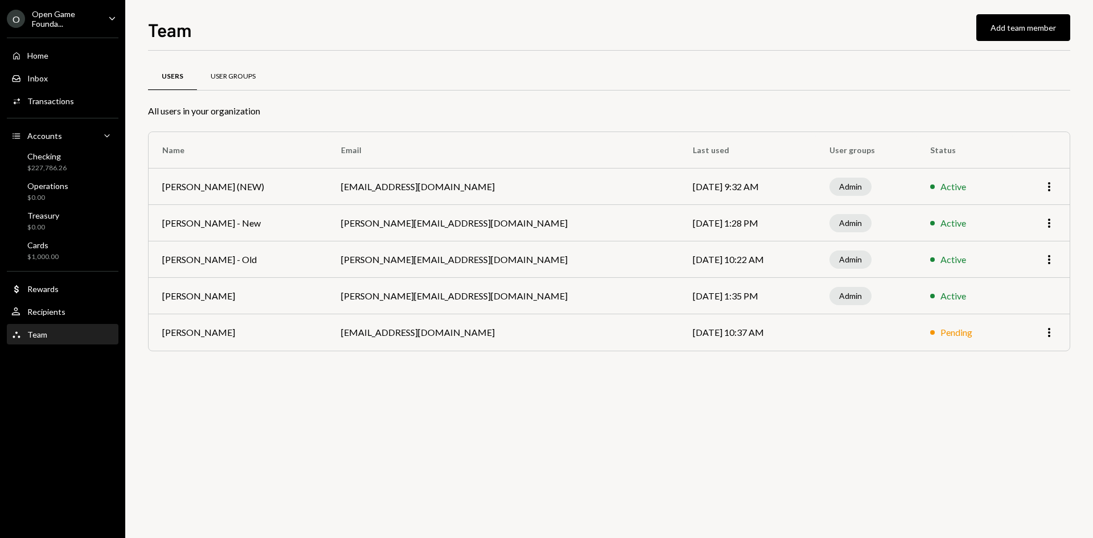
click at [237, 75] on div "User Groups" at bounding box center [233, 77] width 45 height 10
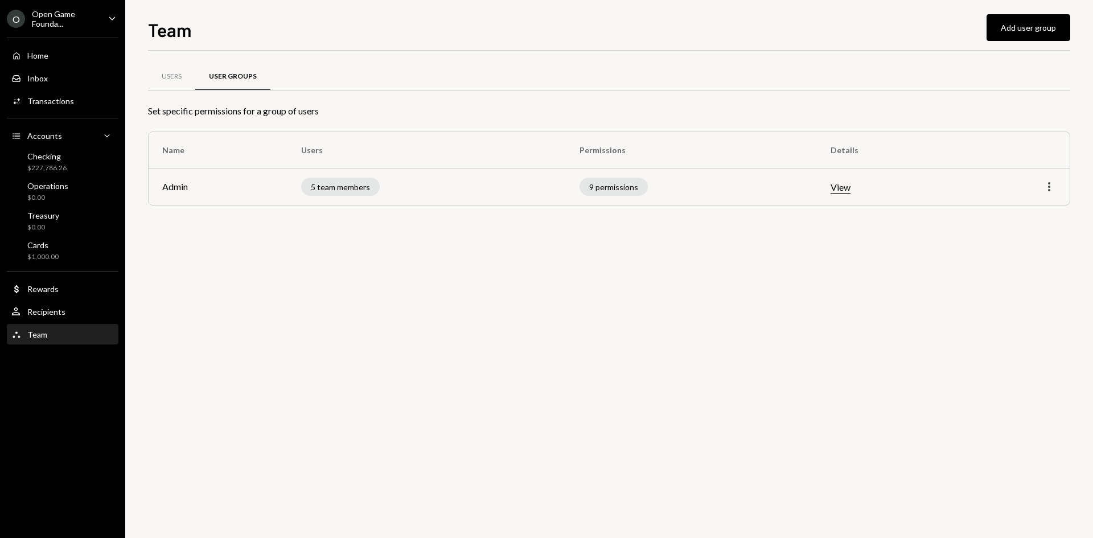
click at [1049, 187] on icon "button" at bounding box center [1049, 186] width 2 height 9
click at [1011, 212] on div "Edit" at bounding box center [1022, 211] width 57 height 20
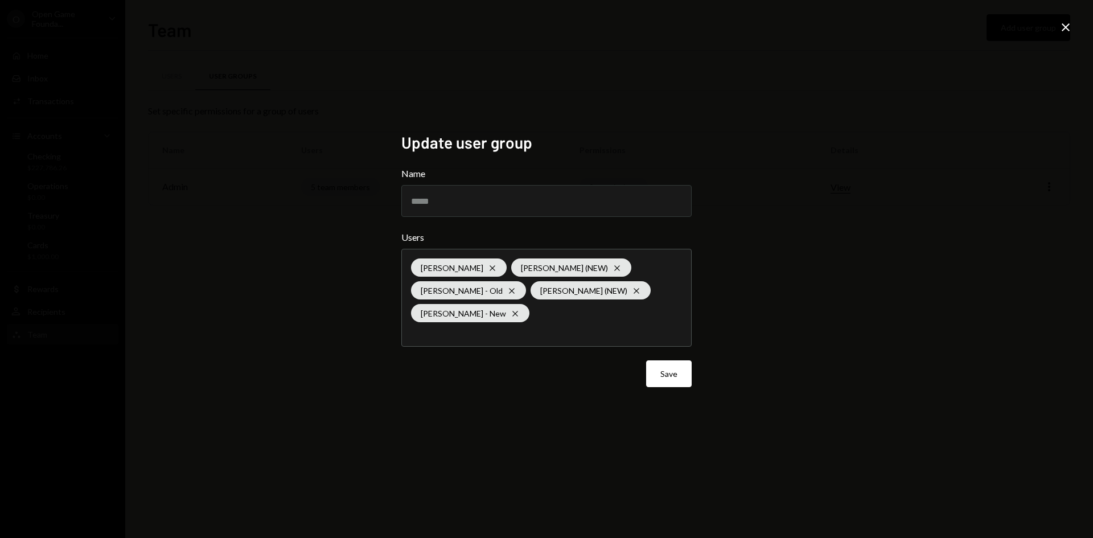
click at [507, 287] on icon "Cross" at bounding box center [511, 290] width 9 height 9
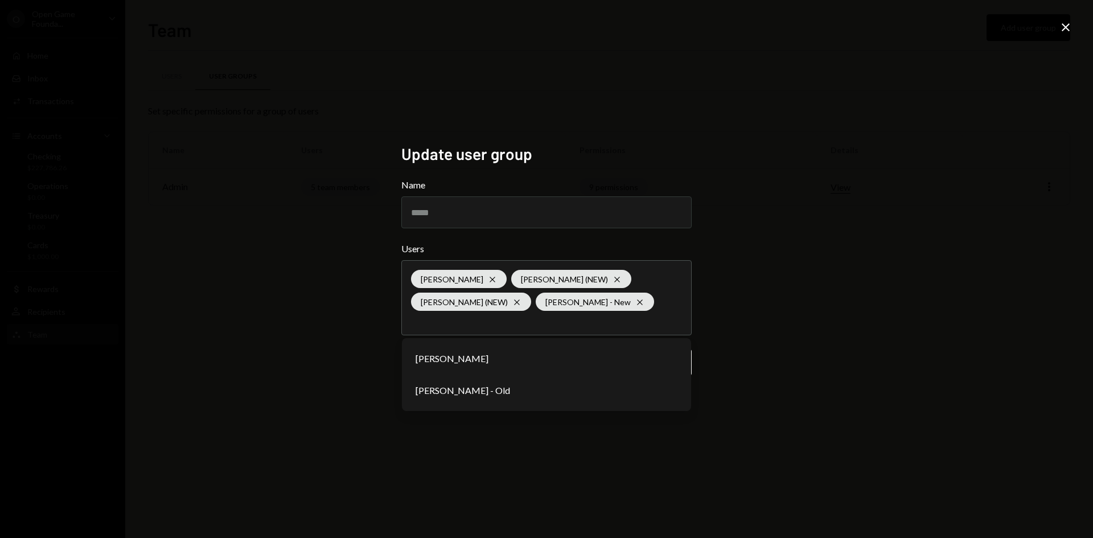
click at [849, 207] on div "Update user group Name ***** Users [PERSON_NAME] Cross [PERSON_NAME] (NEW) Cros…" at bounding box center [546, 269] width 1093 height 538
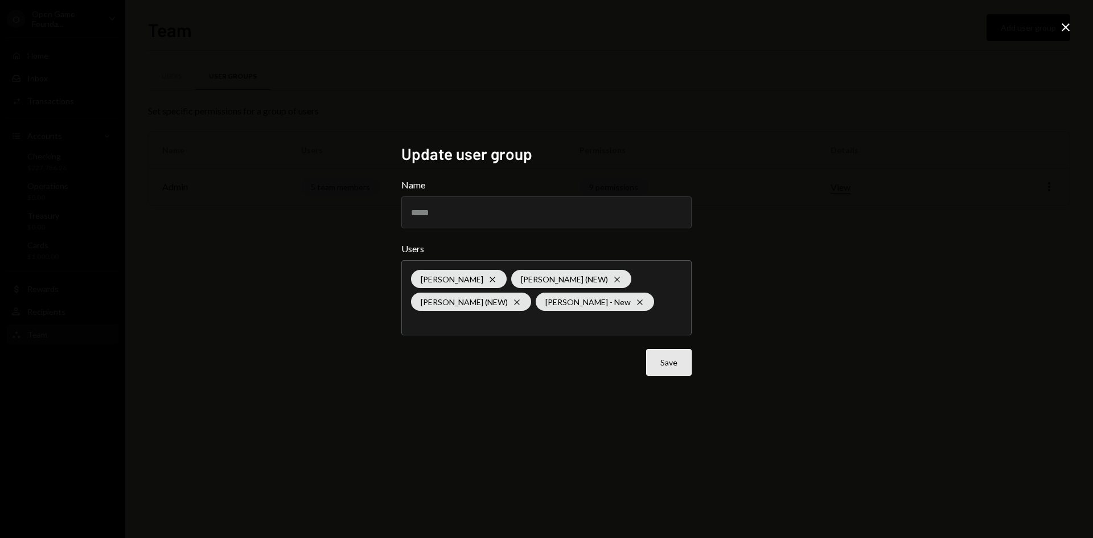
click at [677, 361] on button "Save" at bounding box center [669, 362] width 46 height 27
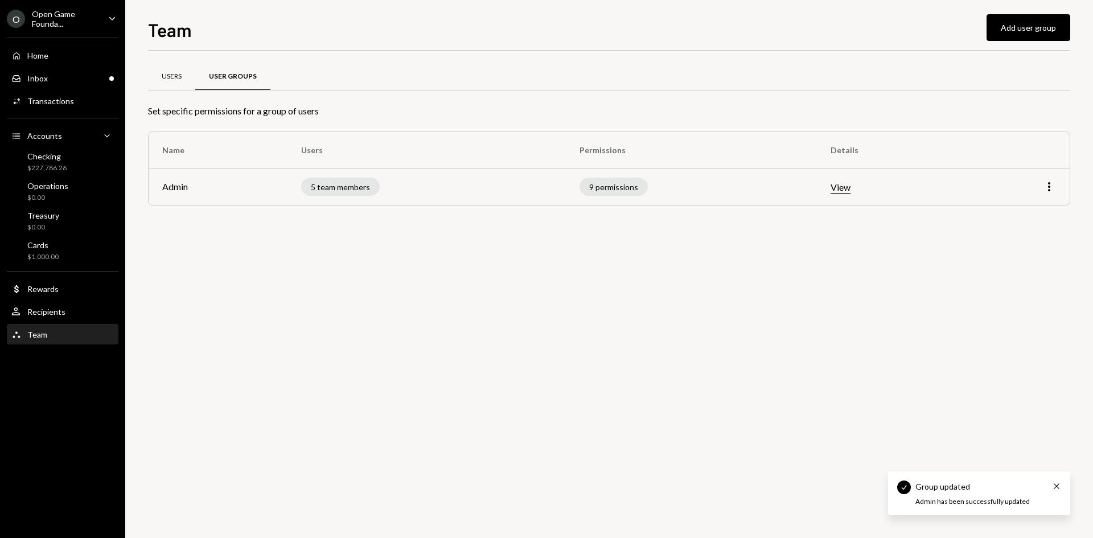
click at [170, 74] on div "Users" at bounding box center [172, 77] width 20 height 10
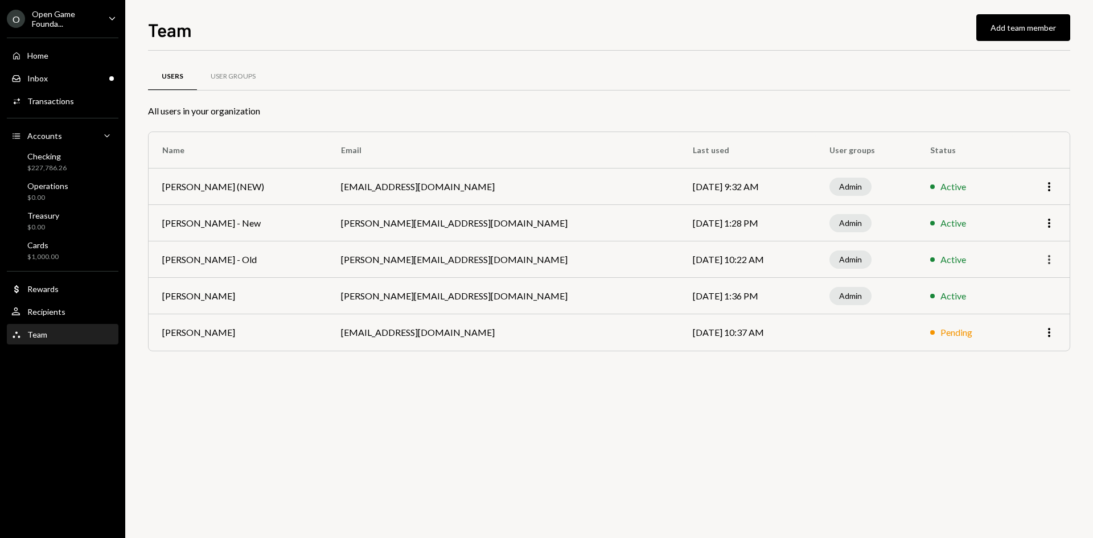
click at [1050, 258] on icon "More" at bounding box center [1049, 260] width 14 height 14
click at [1031, 306] on div "Remove" at bounding box center [1022, 304] width 57 height 20
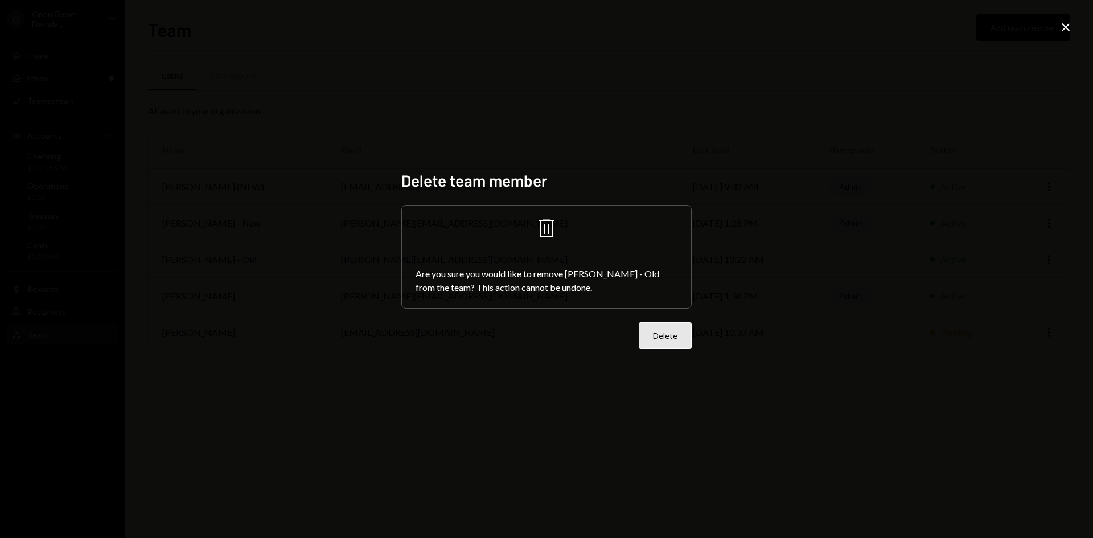
click at [658, 339] on button "Delete" at bounding box center [665, 335] width 53 height 27
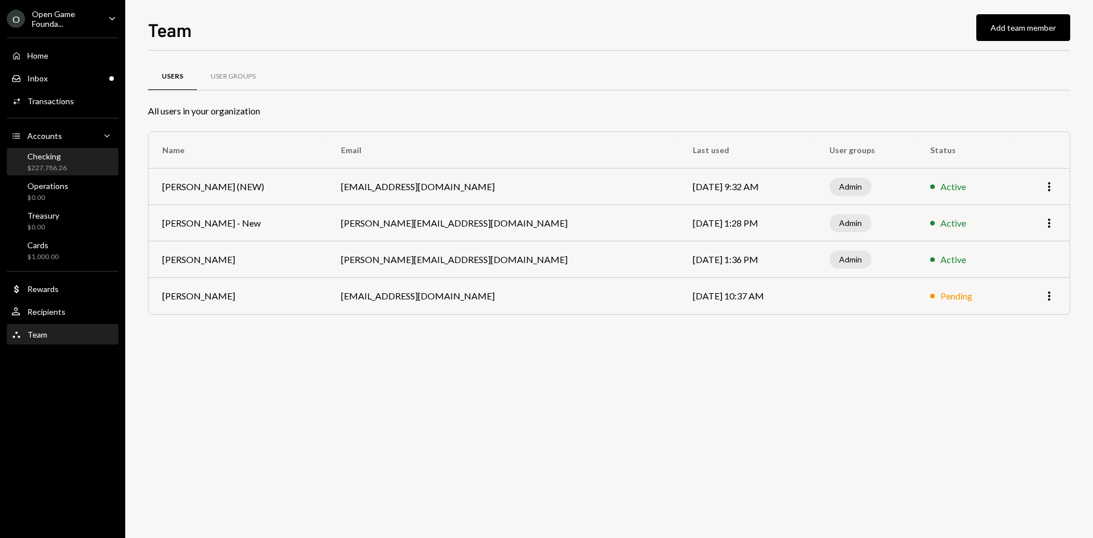
click at [44, 168] on div "$227,786.26" at bounding box center [46, 168] width 39 height 10
